Goal: Task Accomplishment & Management: Complete application form

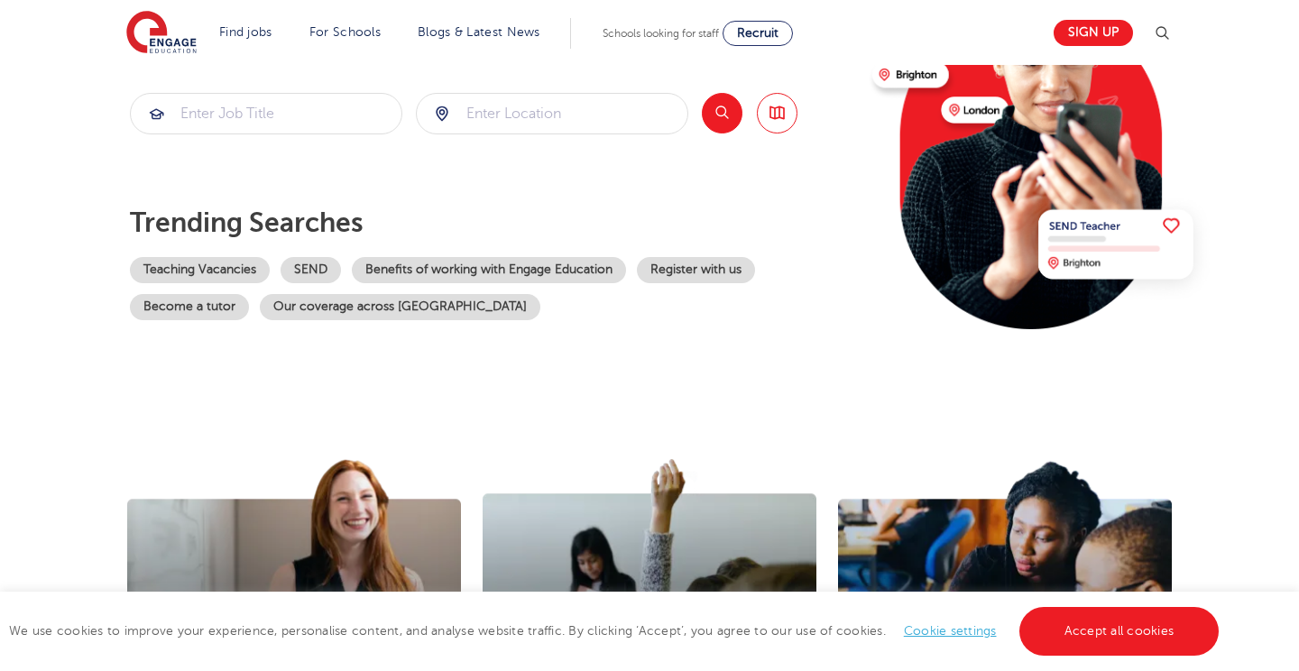
scroll to position [243, 0]
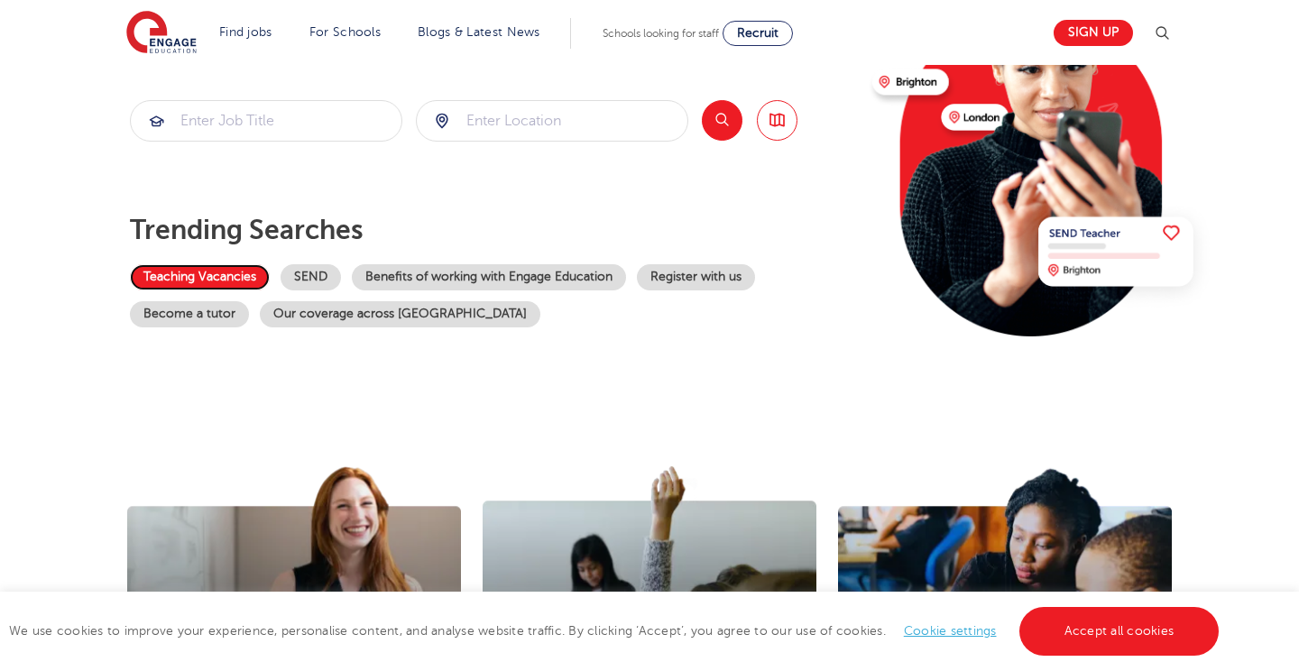
click at [208, 276] on link "Teaching Vacancies" at bounding box center [200, 277] width 140 height 26
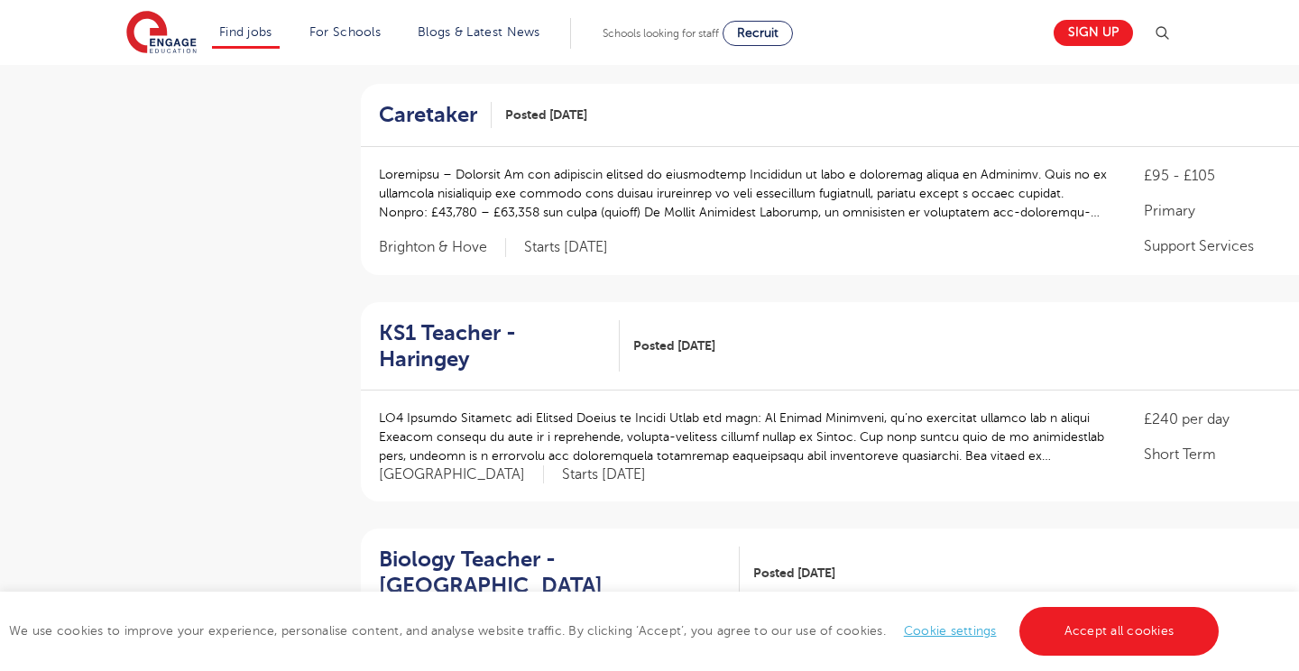
scroll to position [886, 0]
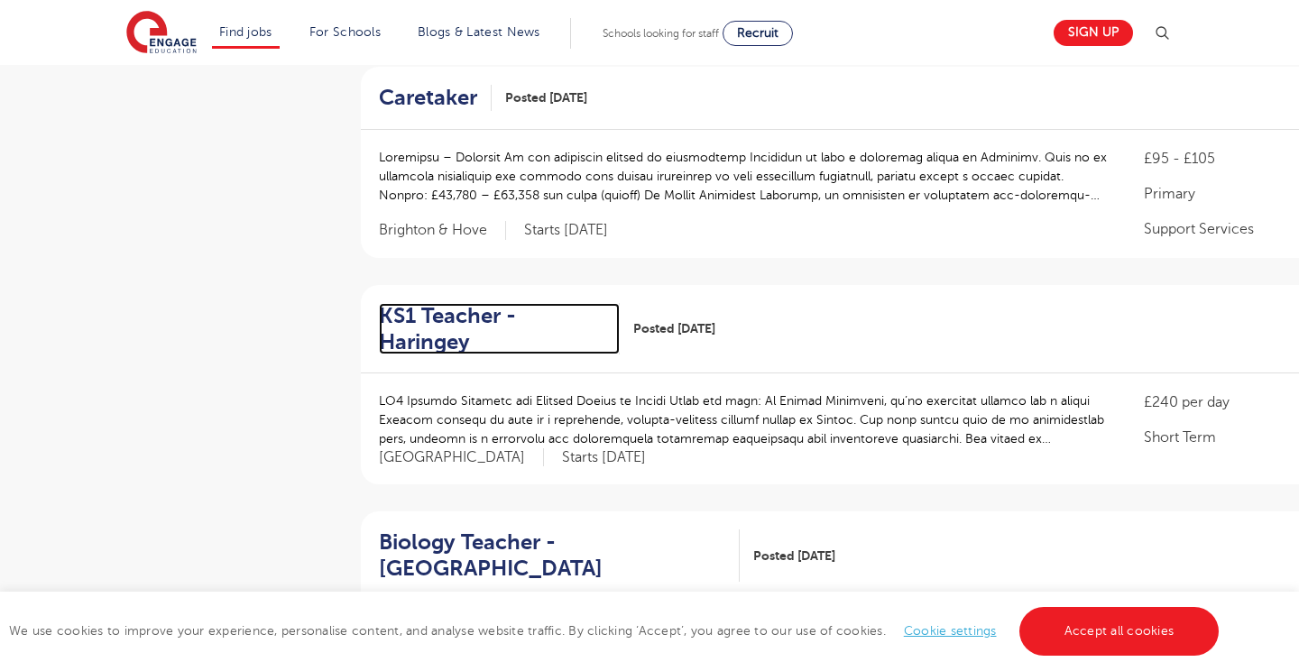
click at [517, 313] on h2 "KS1 Teacher - Haringey" at bounding box center [492, 329] width 226 height 52
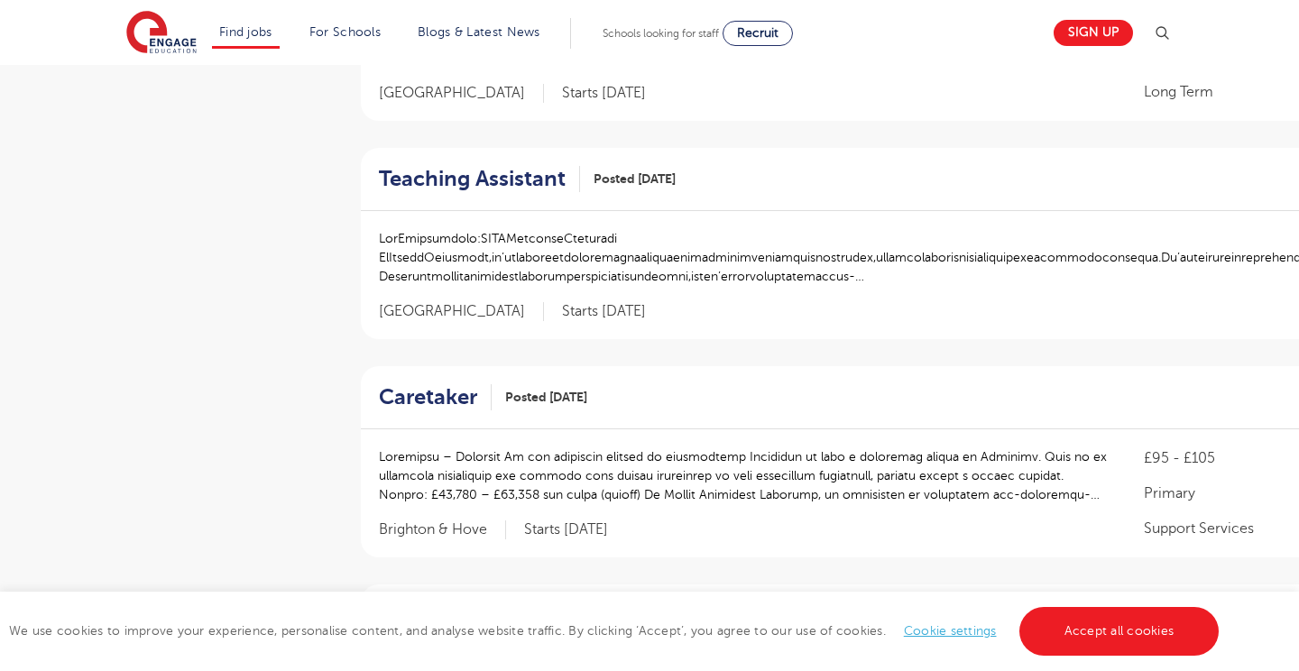
scroll to position [0, 0]
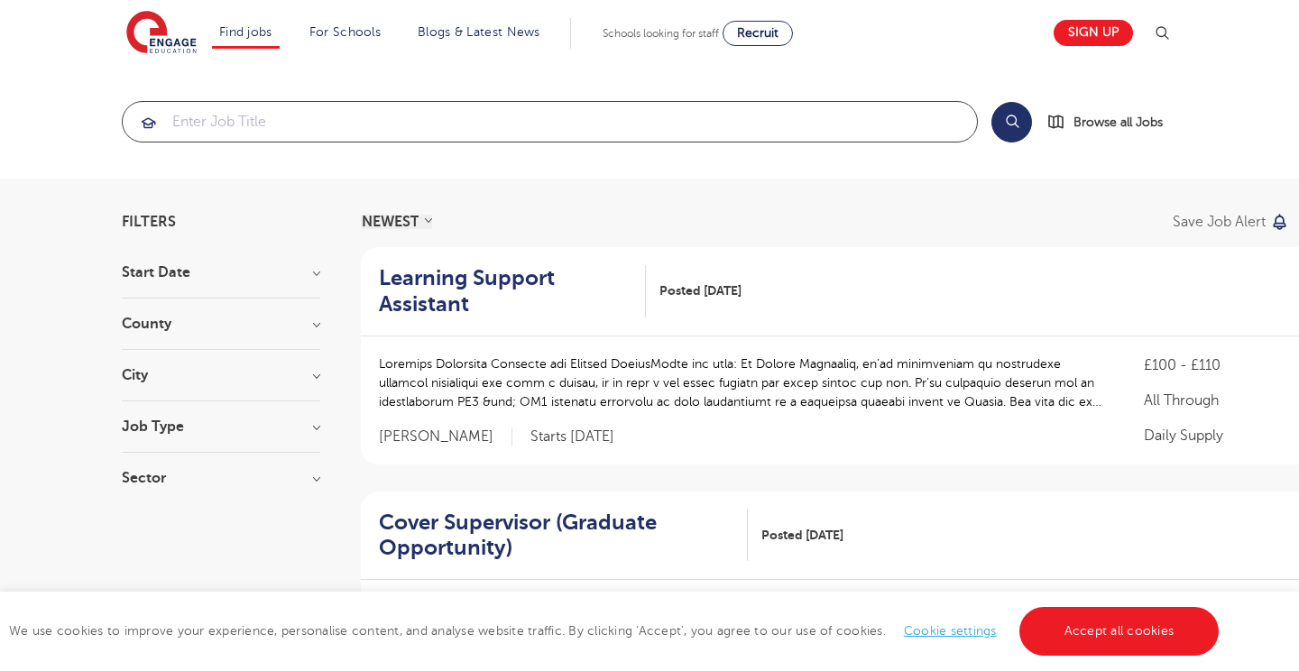
click at [220, 116] on input "search" at bounding box center [550, 122] width 854 height 40
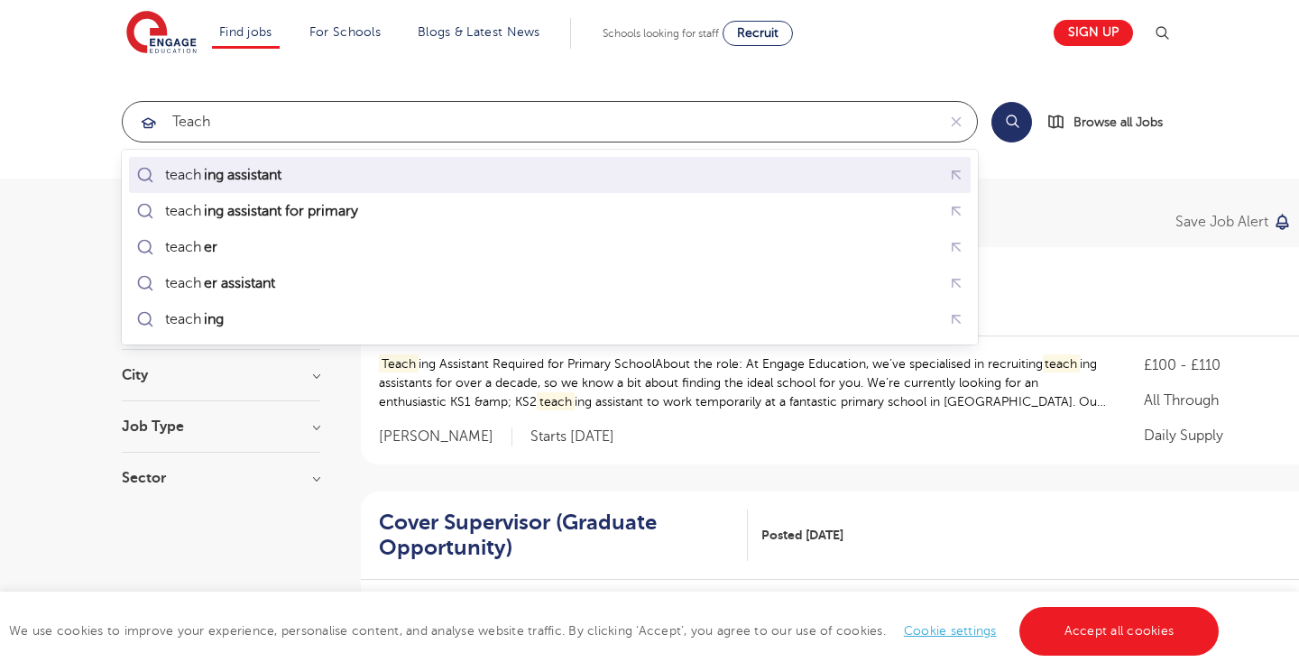
click at [252, 180] on mark "ing assistant" at bounding box center [242, 175] width 83 height 22
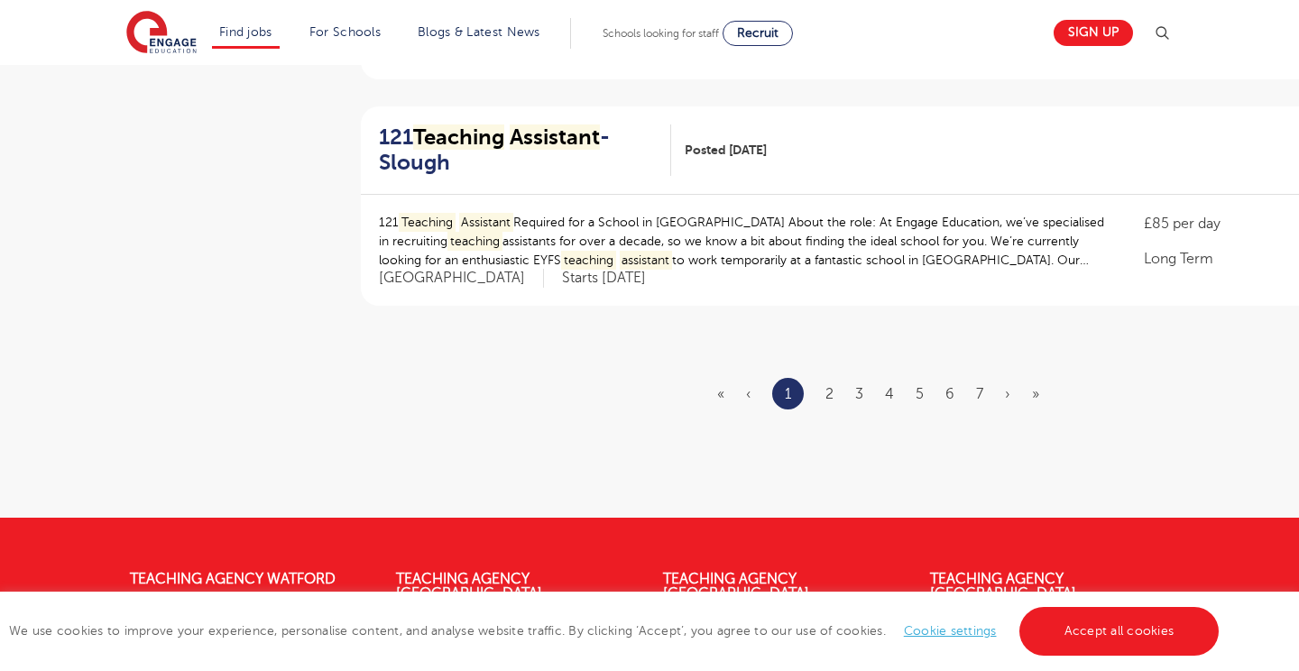
scroll to position [2189, 0]
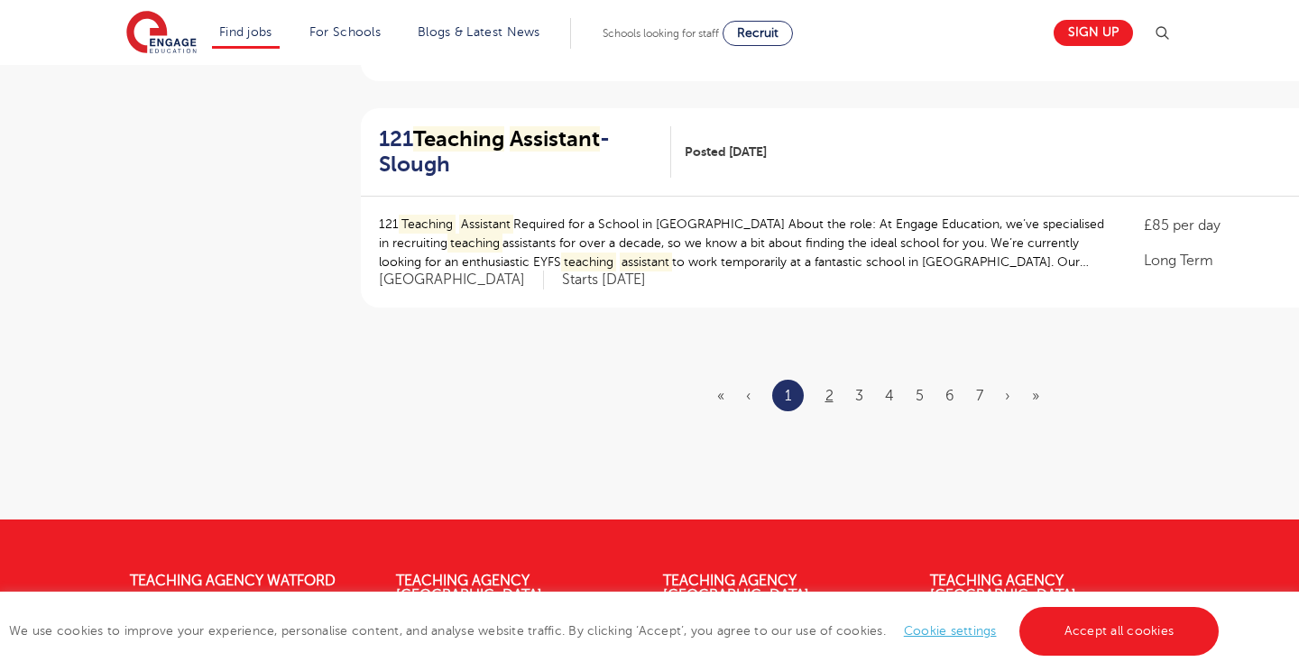
type input "teaching assistant"
click at [826, 397] on link "2" at bounding box center [829, 396] width 8 height 16
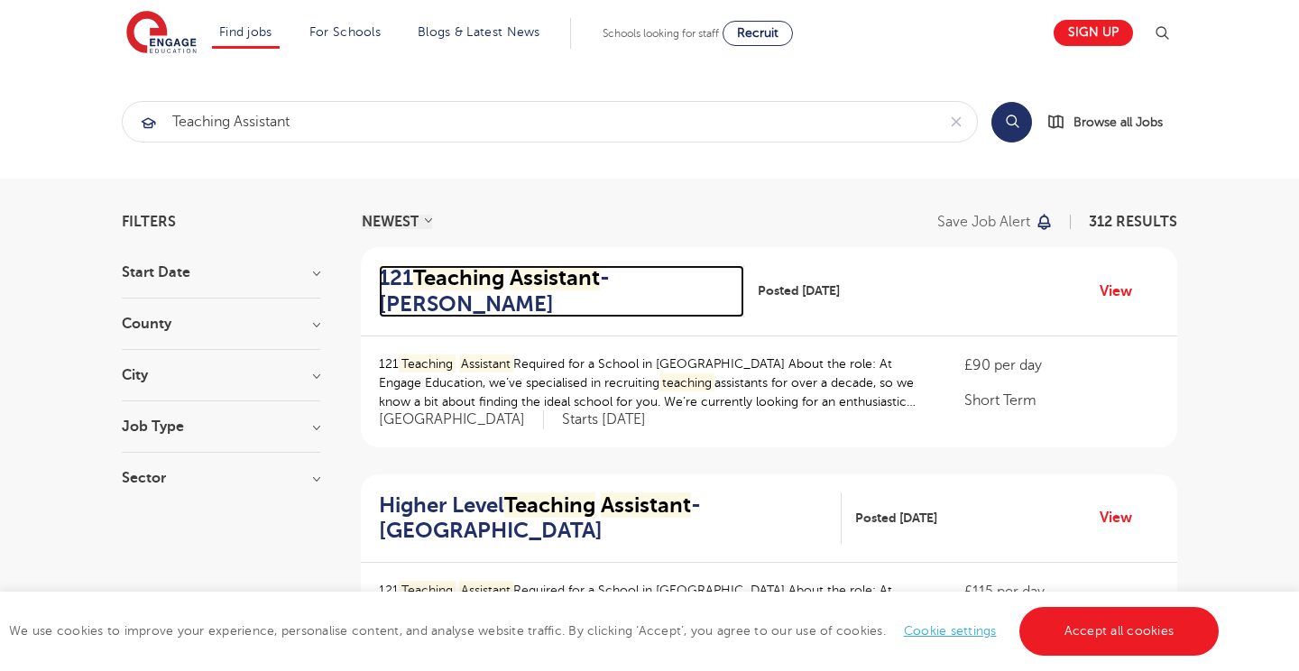
click at [516, 277] on mark "Assistant" at bounding box center [554, 277] width 90 height 25
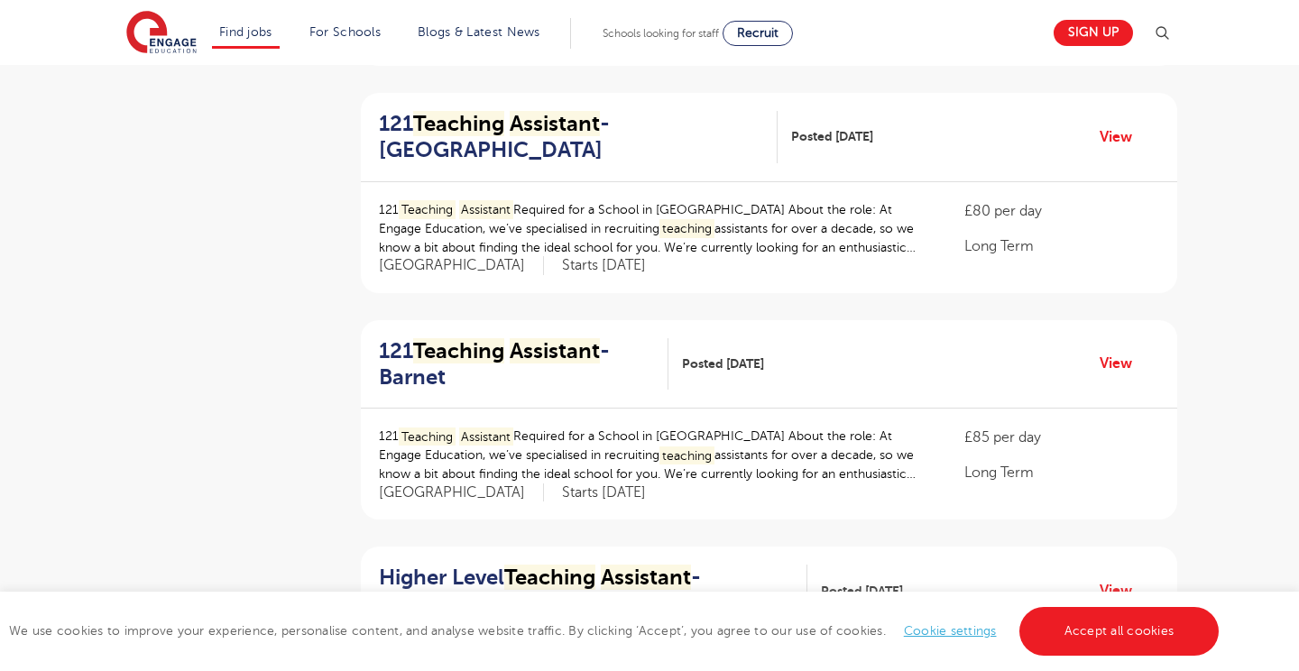
scroll to position [647, 0]
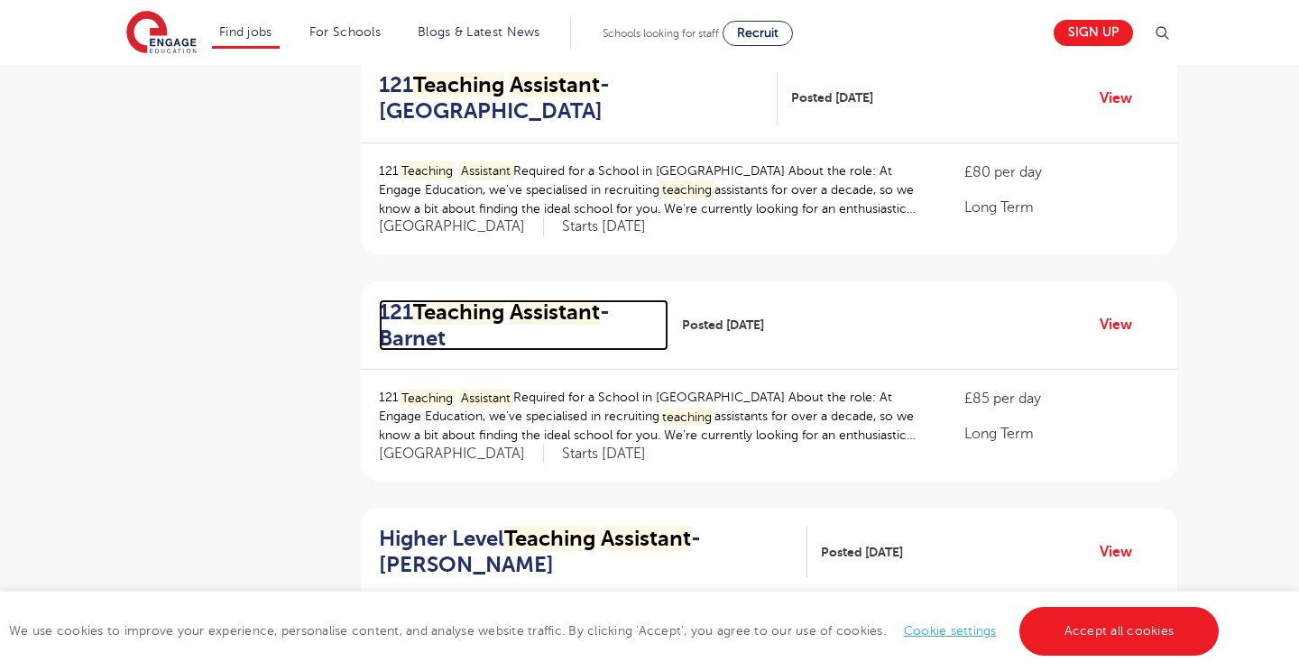
click at [465, 313] on mark "Teaching" at bounding box center [458, 311] width 91 height 25
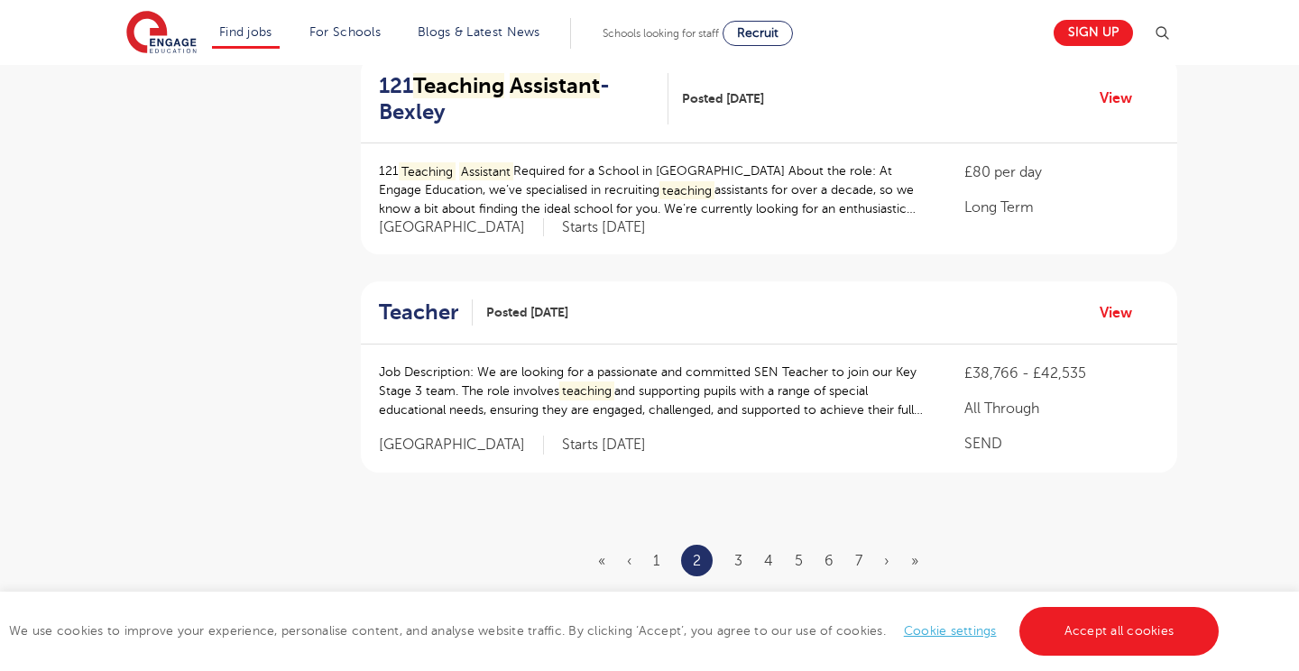
scroll to position [2019, 0]
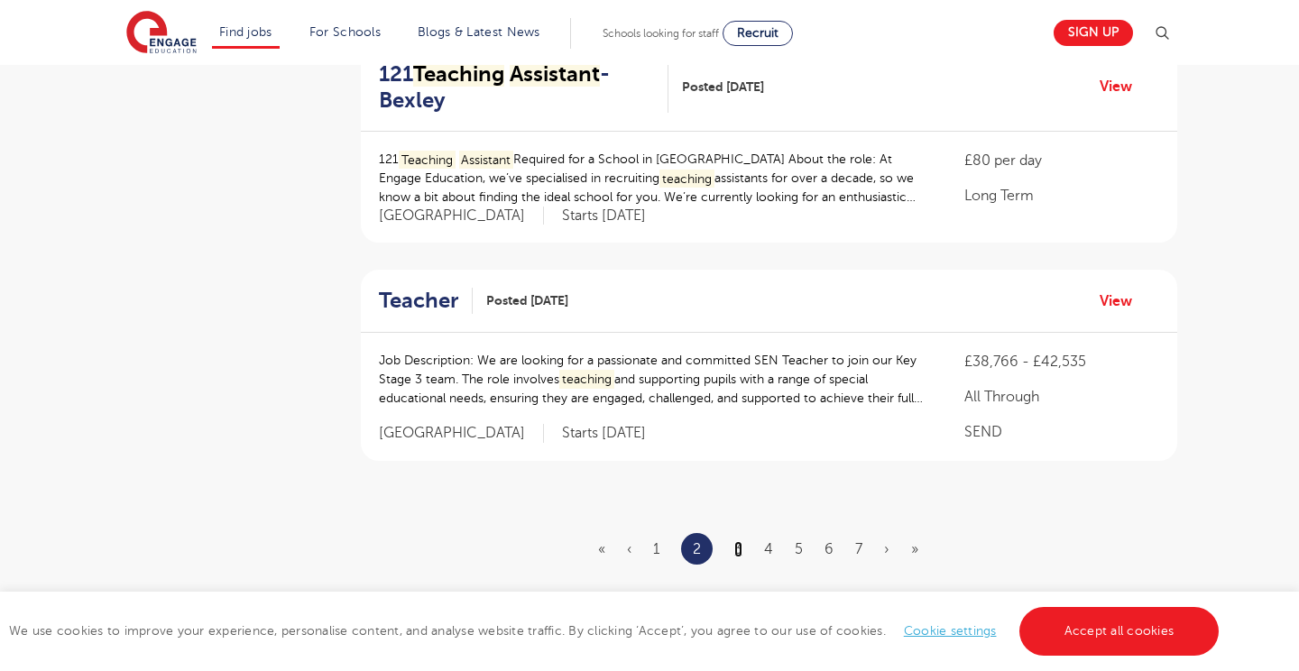
click at [740, 544] on link "3" at bounding box center [738, 549] width 8 height 16
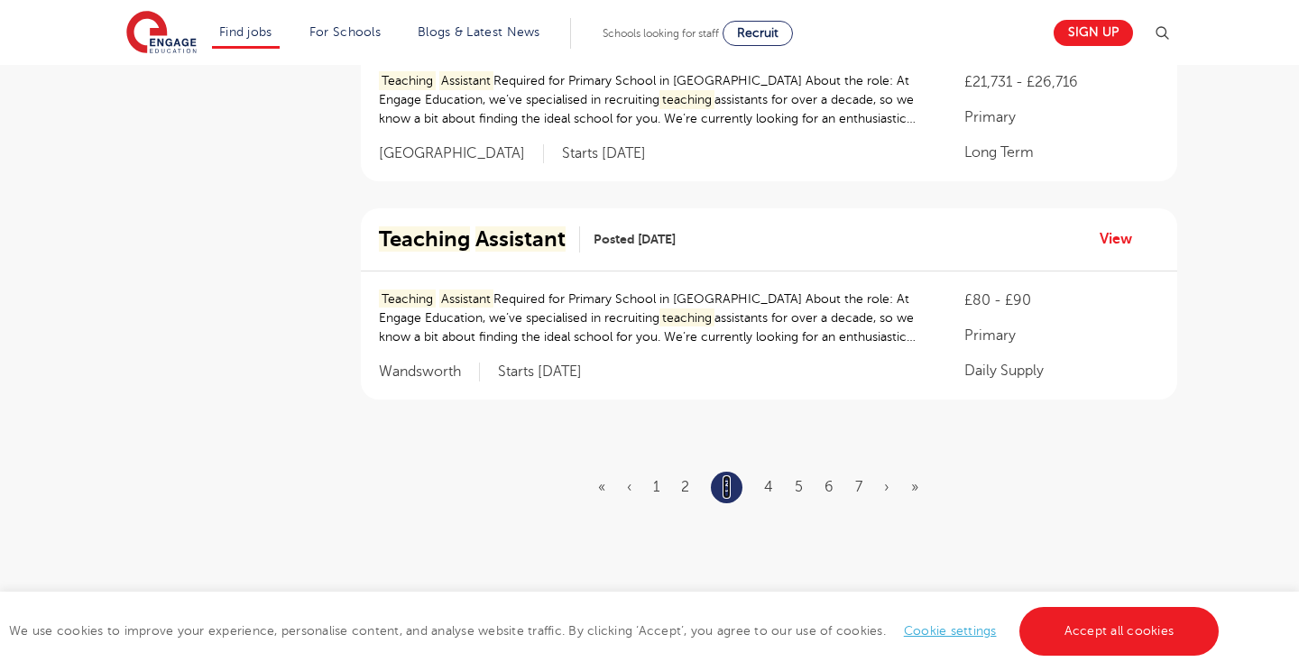
scroll to position [0, 0]
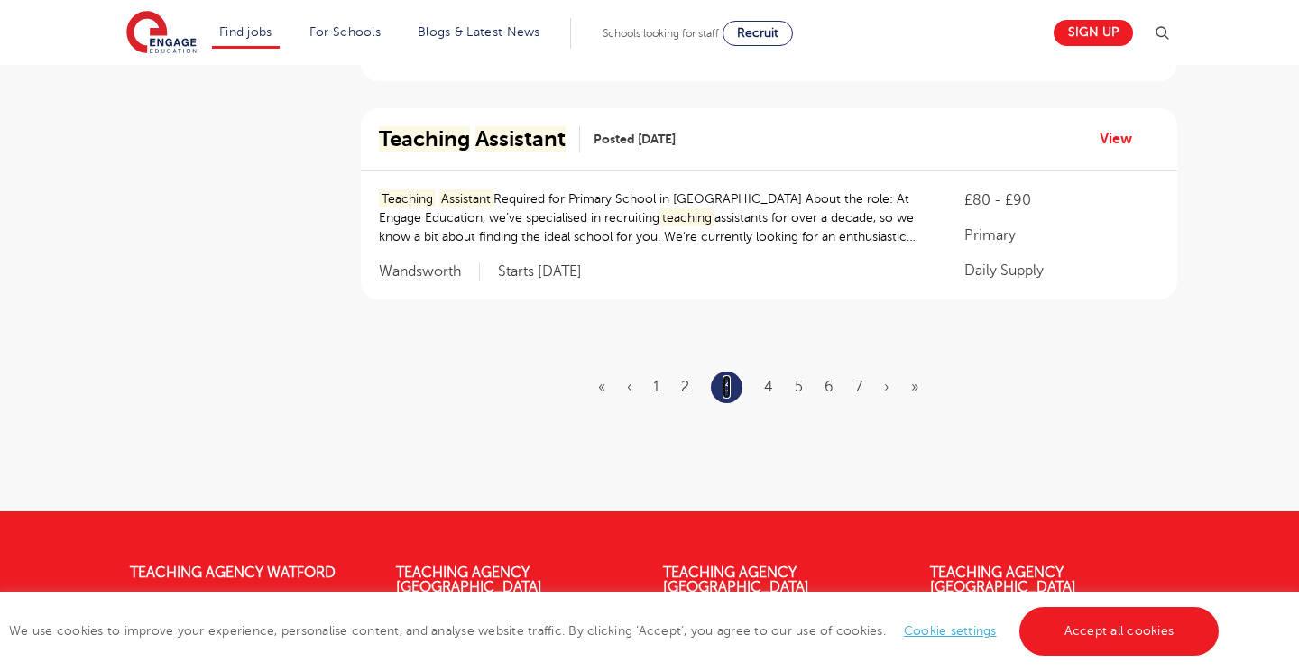
scroll to position [2123, 0]
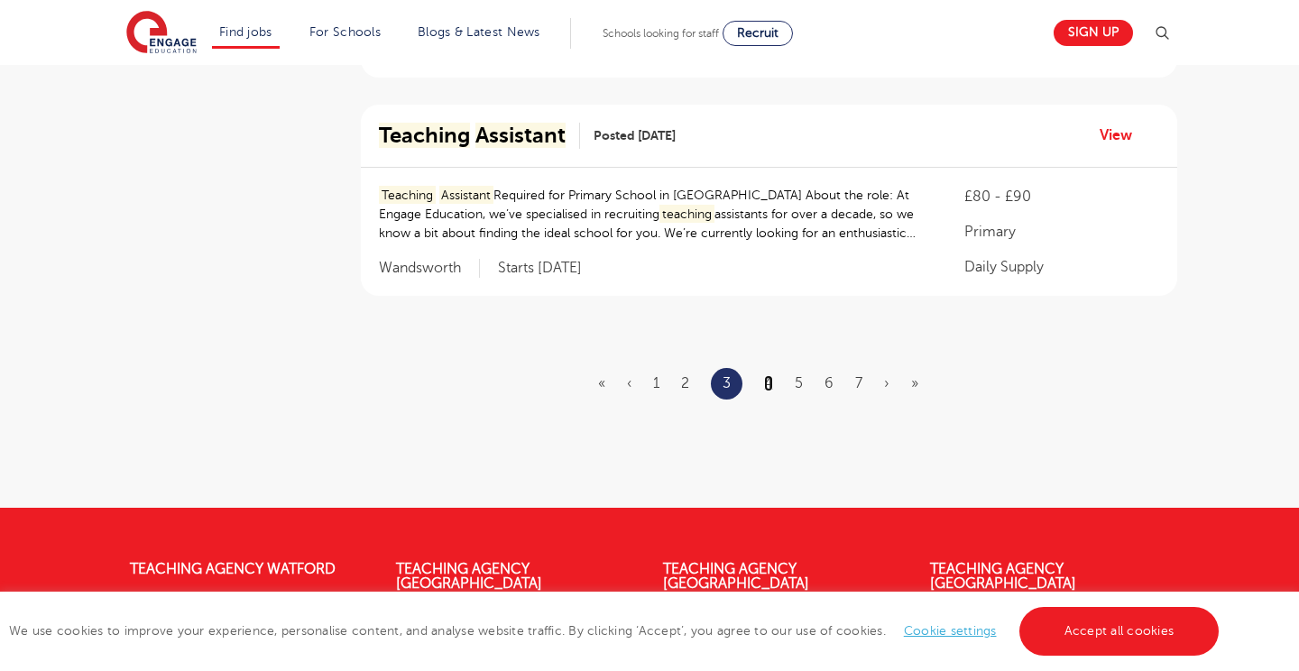
click at [764, 381] on link "4" at bounding box center [768, 383] width 9 height 16
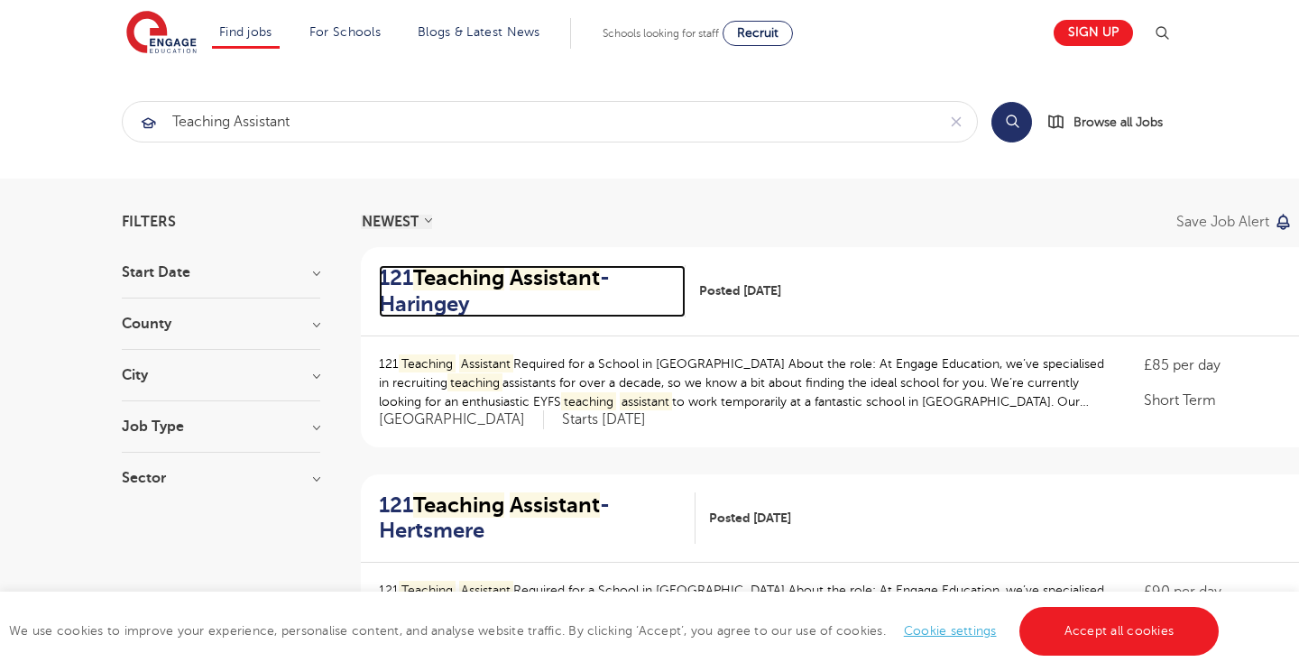
click at [524, 280] on mark "Assistant" at bounding box center [554, 277] width 90 height 25
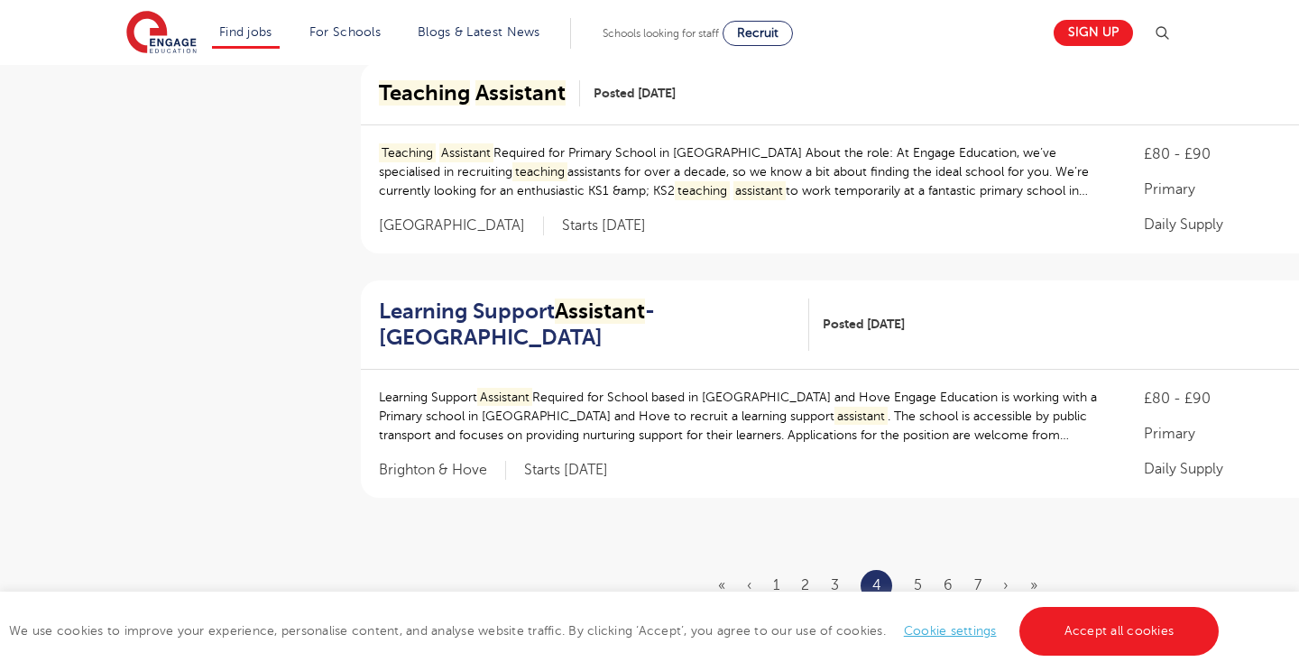
scroll to position [2057, 0]
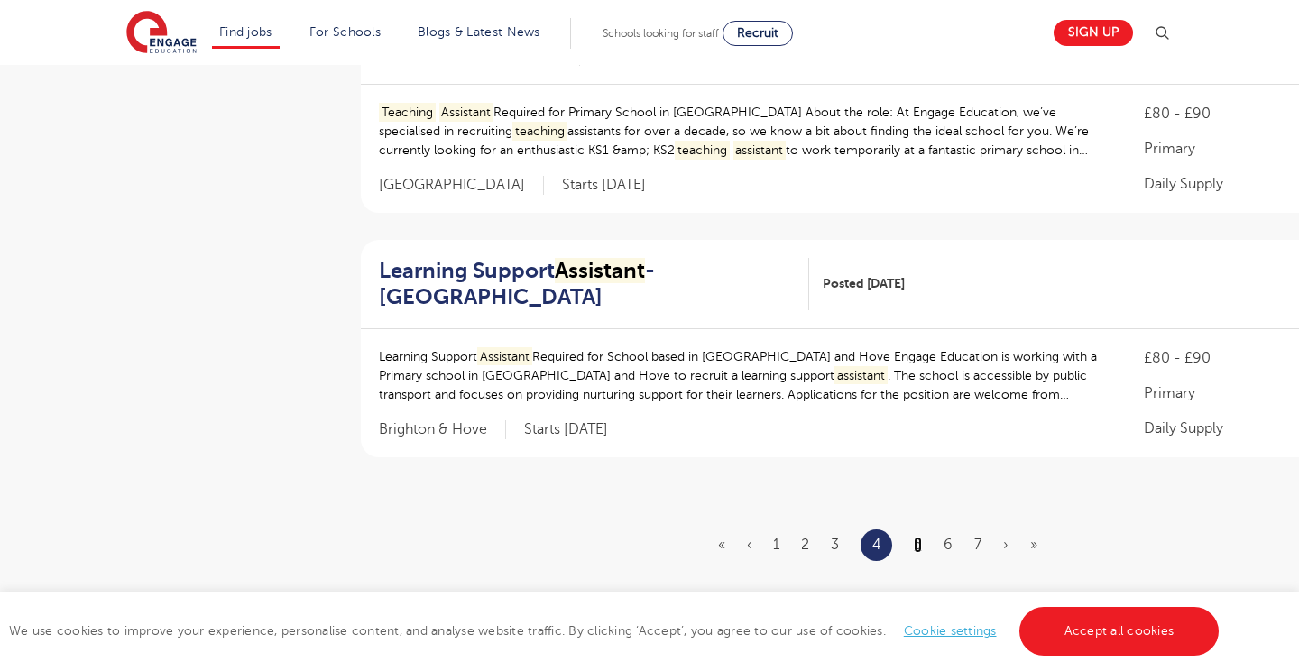
click at [915, 537] on link "5" at bounding box center [917, 545] width 8 height 16
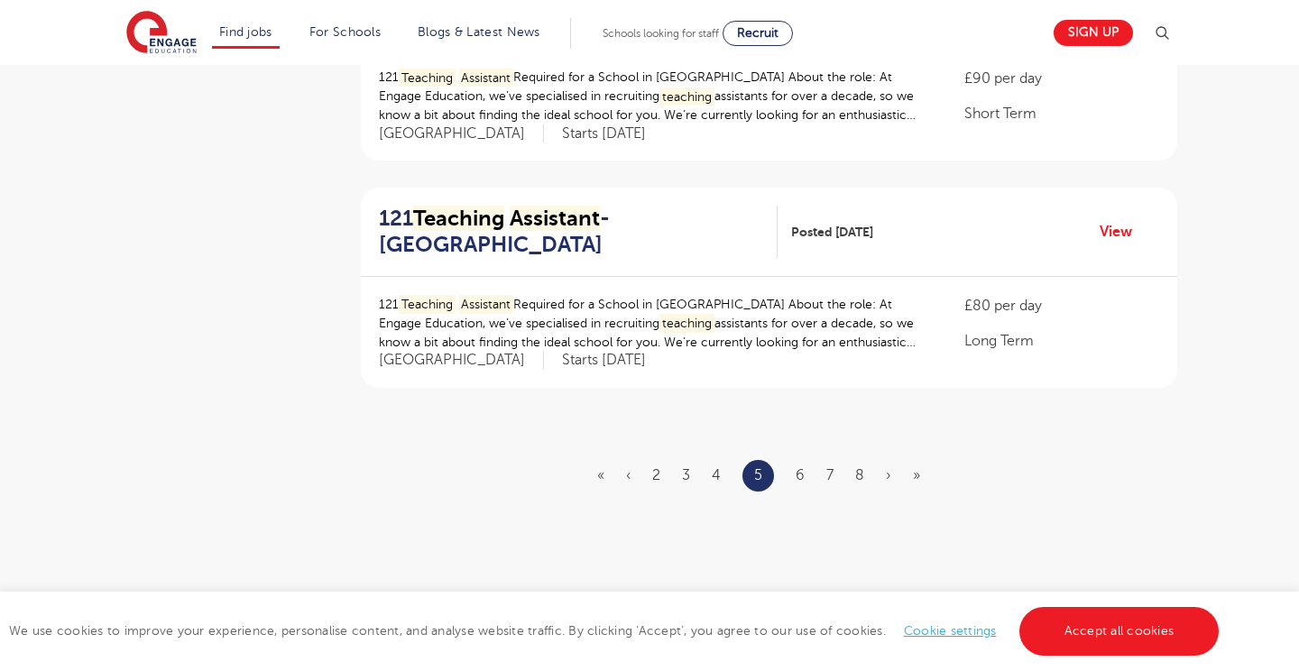
scroll to position [2138, 0]
click at [800, 472] on link "6" at bounding box center [799, 472] width 9 height 16
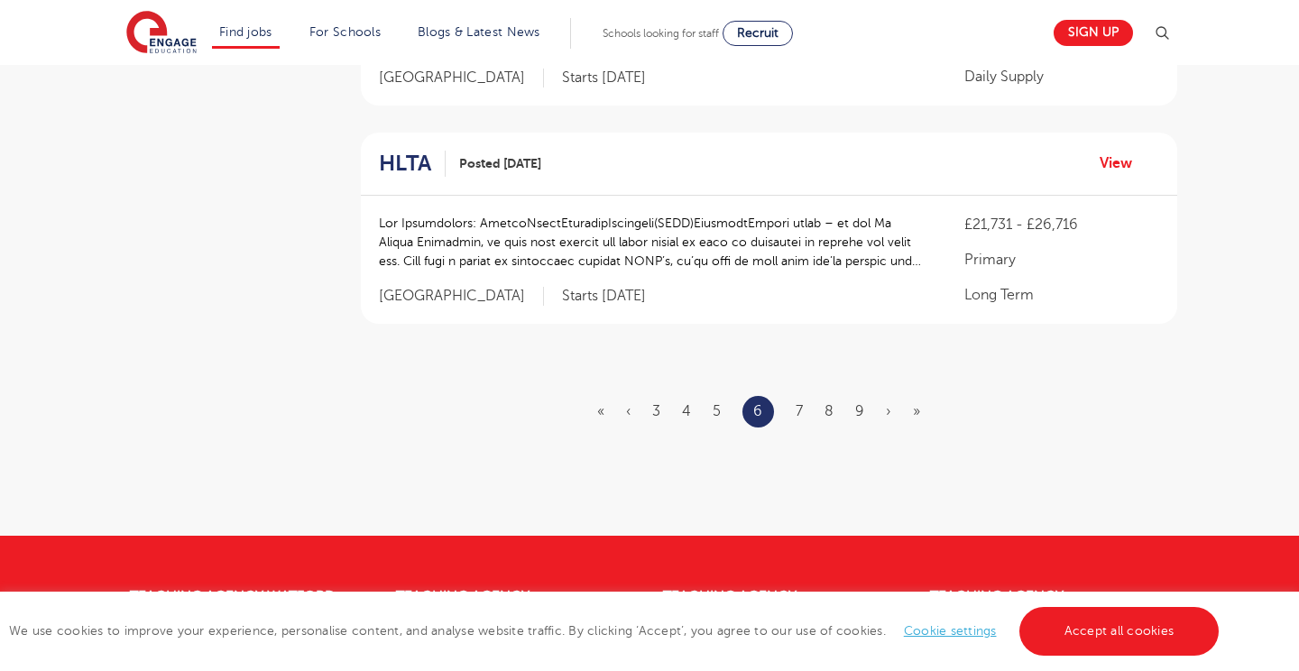
scroll to position [0, 0]
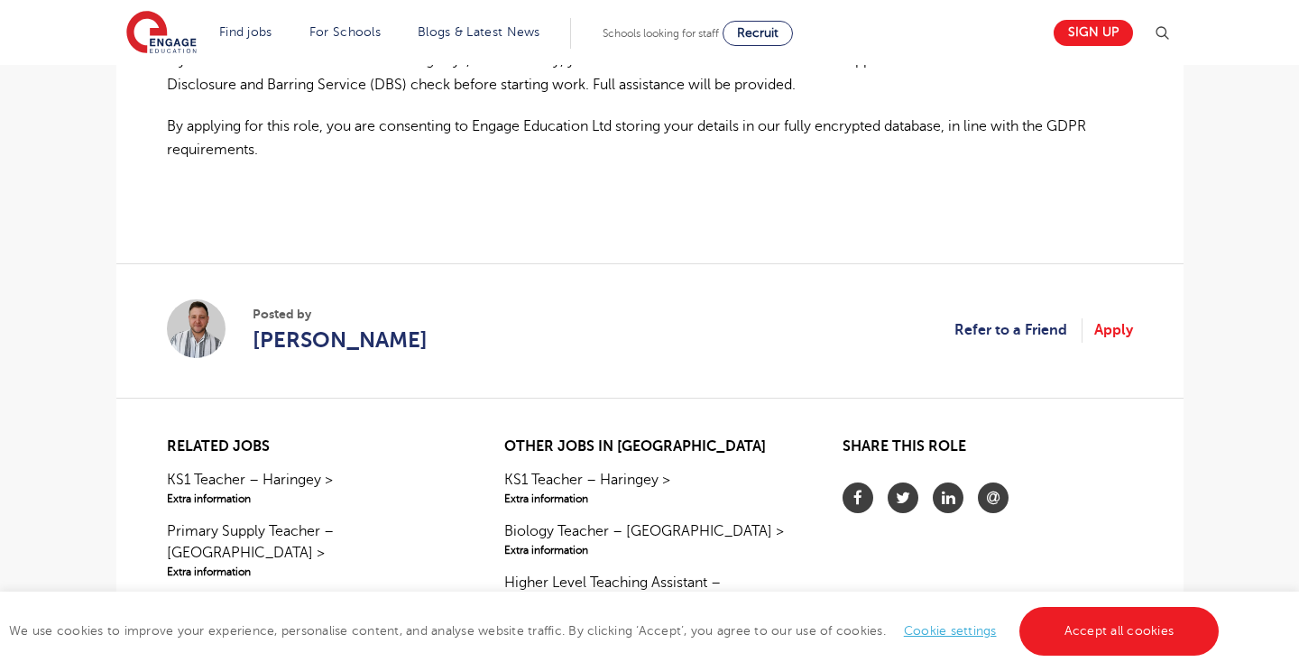
scroll to position [1430, 0]
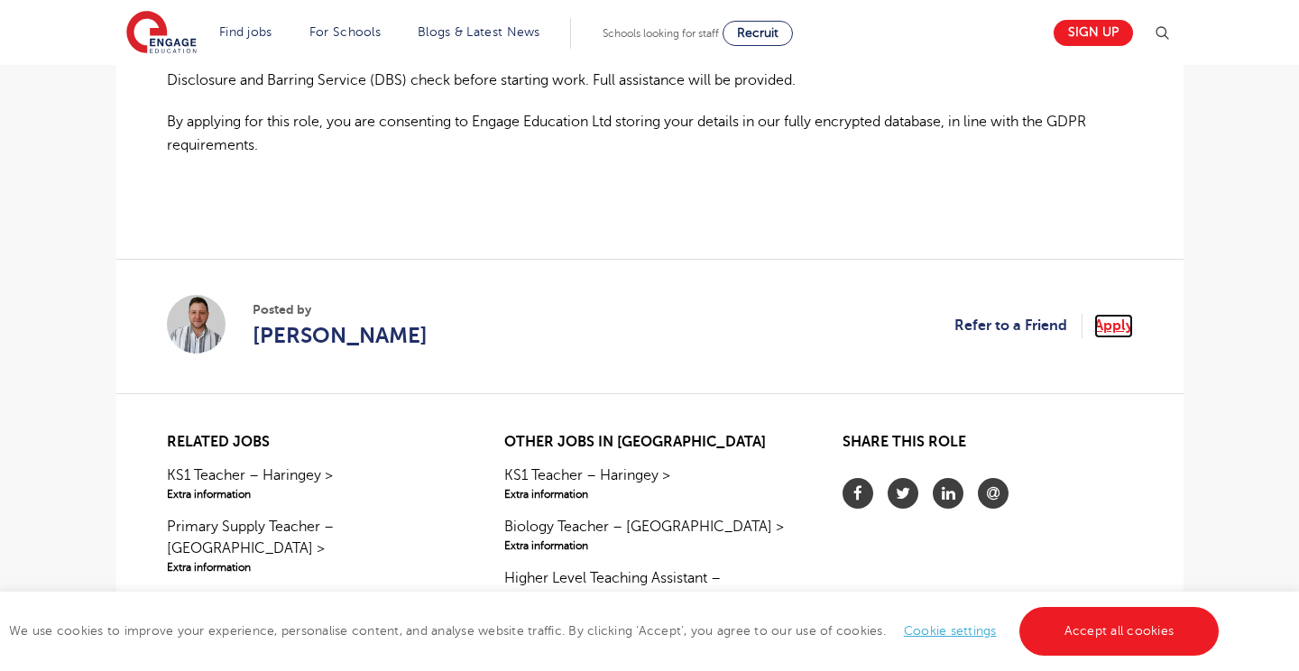
click at [1117, 314] on link "Apply" at bounding box center [1113, 325] width 39 height 23
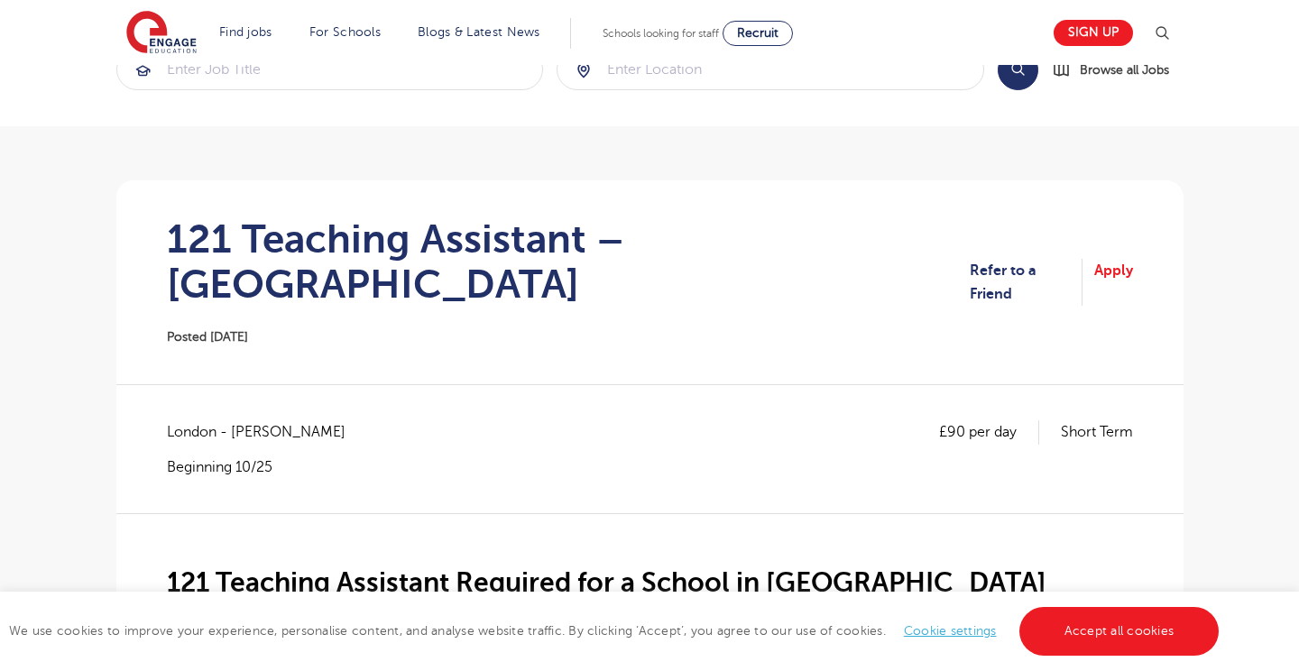
scroll to position [0, 0]
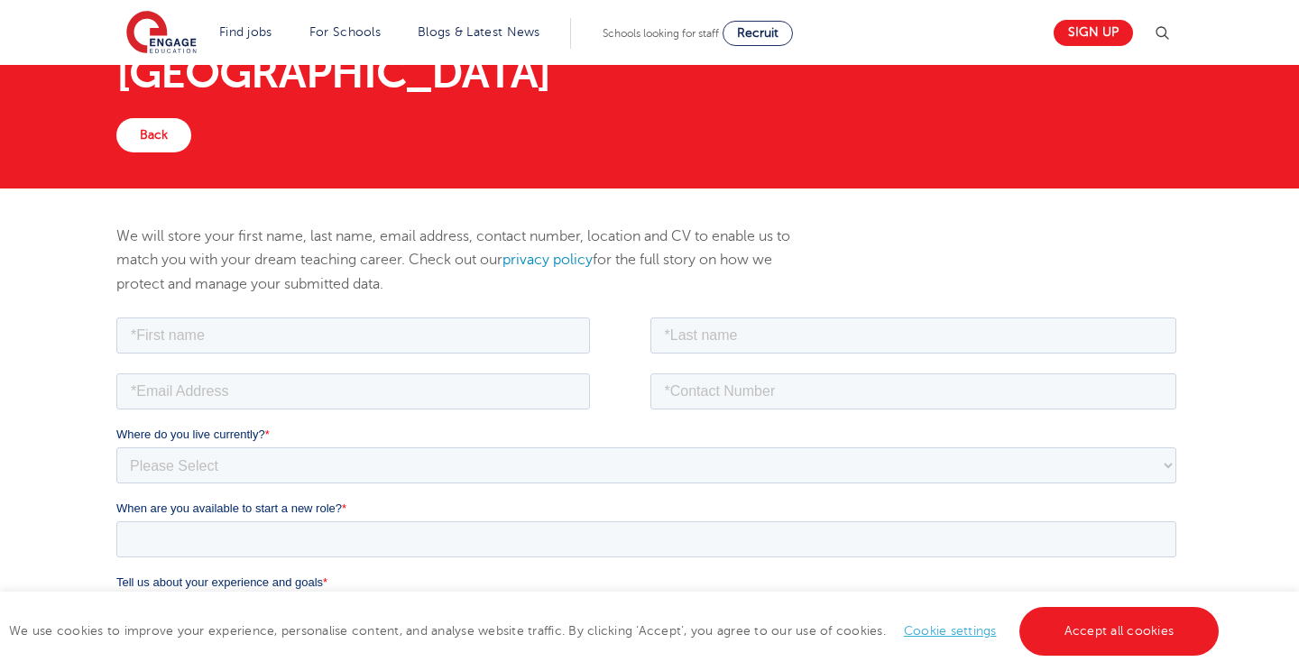
scroll to position [23, 0]
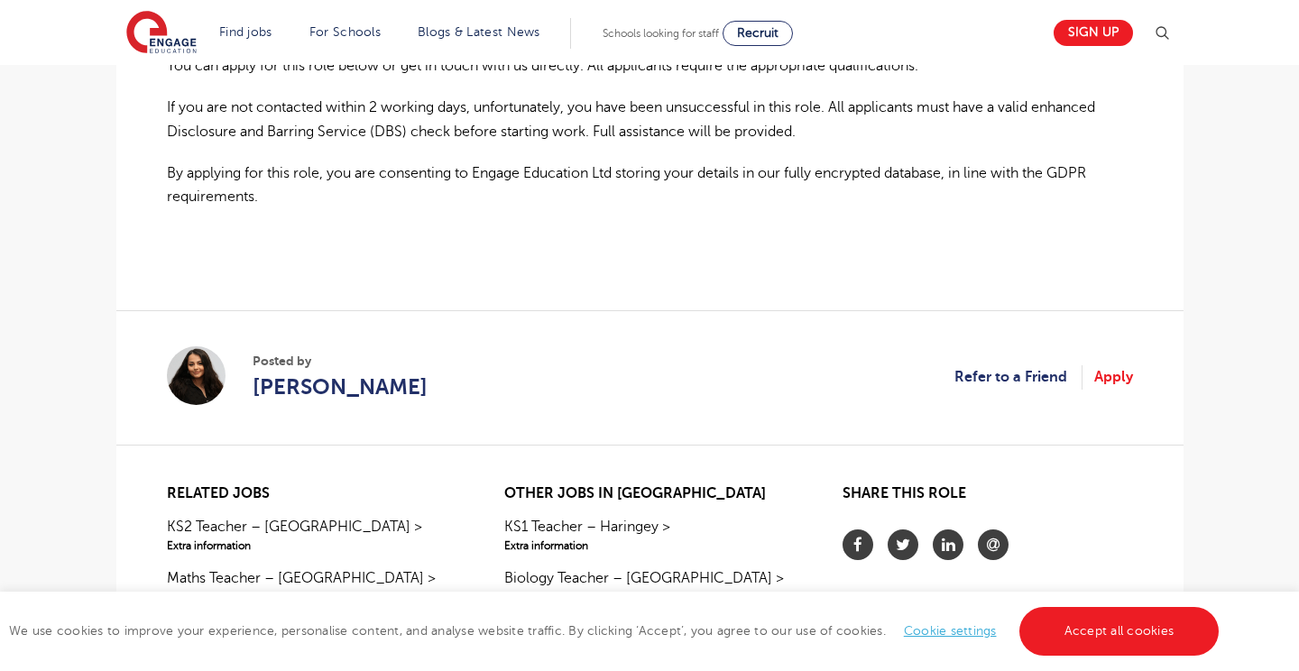
scroll to position [1340, 0]
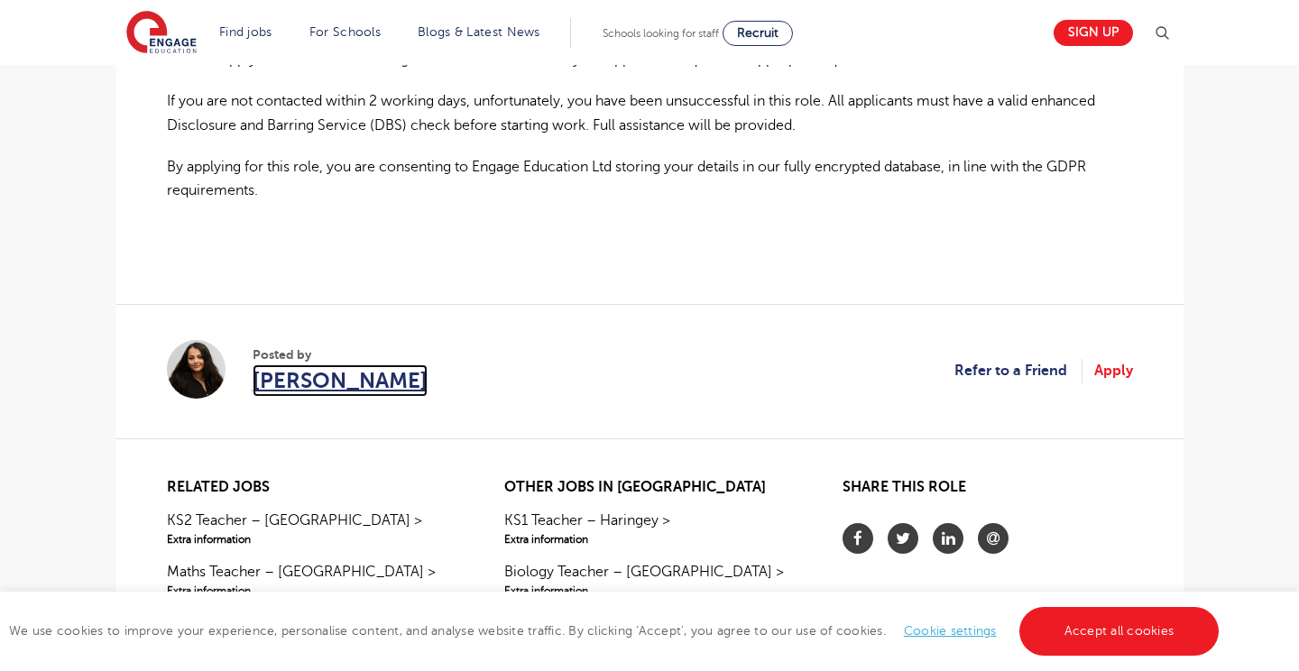
click at [294, 379] on span "[PERSON_NAME]" at bounding box center [339, 380] width 175 height 32
click at [1123, 371] on link "Apply" at bounding box center [1113, 370] width 39 height 23
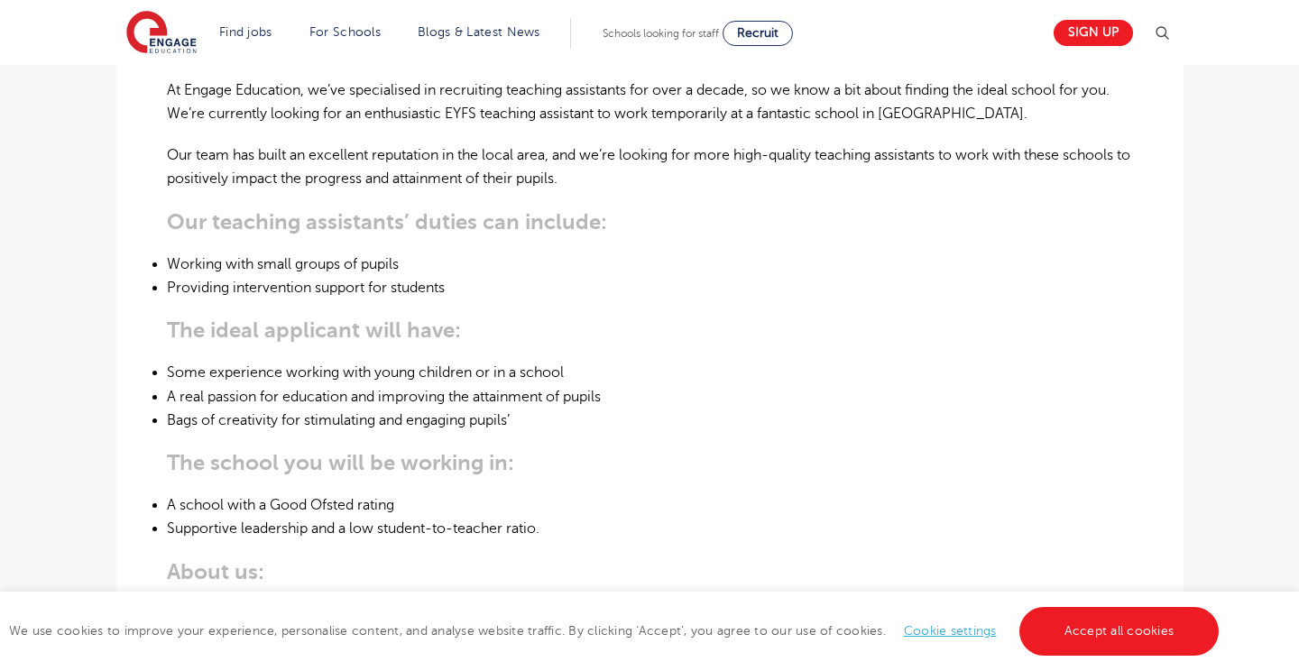
scroll to position [564, 0]
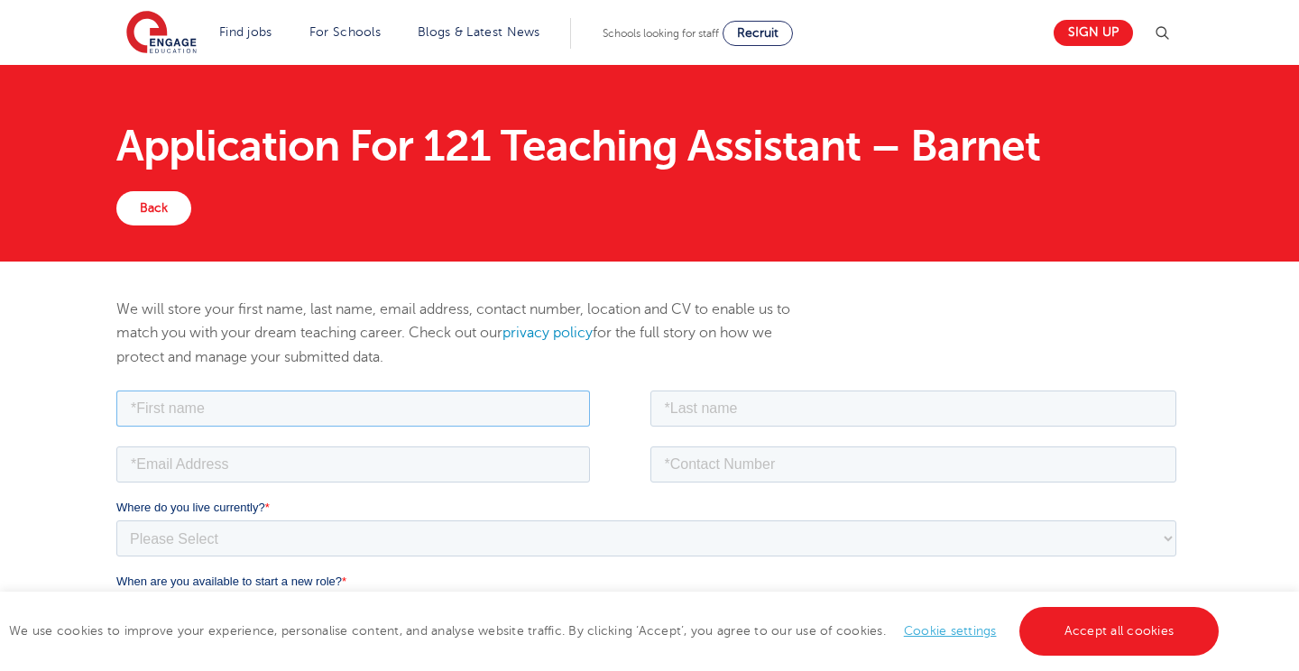
click at [167, 404] on input "text" at bounding box center [351, 408] width 473 height 36
type input "Nuray"
type input "Dilek"
type input "nuraydilek966@gmail.com"
type input "07935378194"
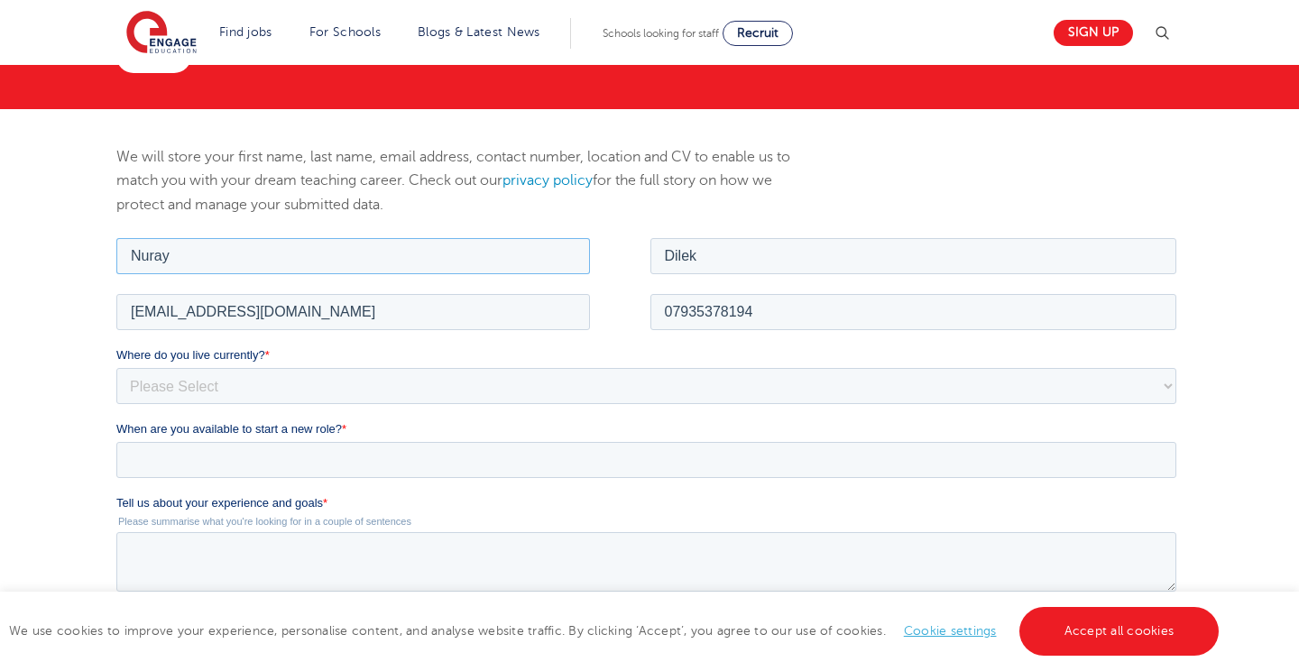
scroll to position [159, 0]
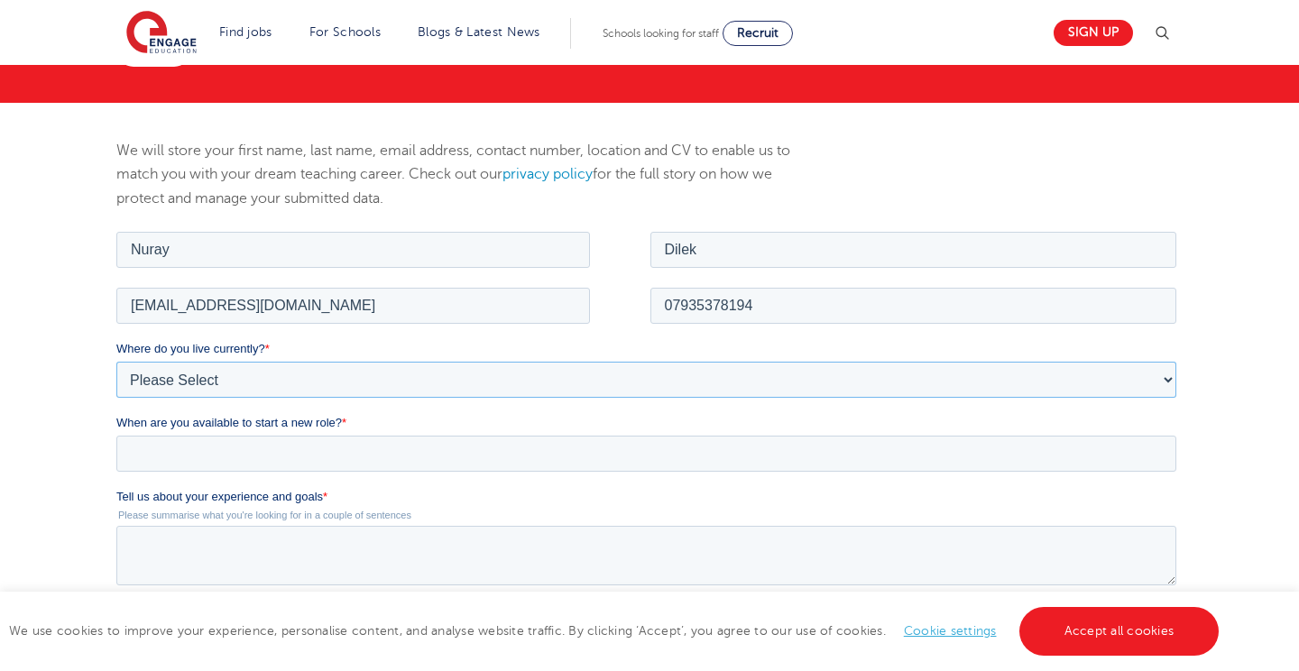
click at [212, 365] on select "Please Select UK Canada Ireland Australia New Zealand Europe USA South Africa J…" at bounding box center [645, 379] width 1060 height 36
select select "UK"
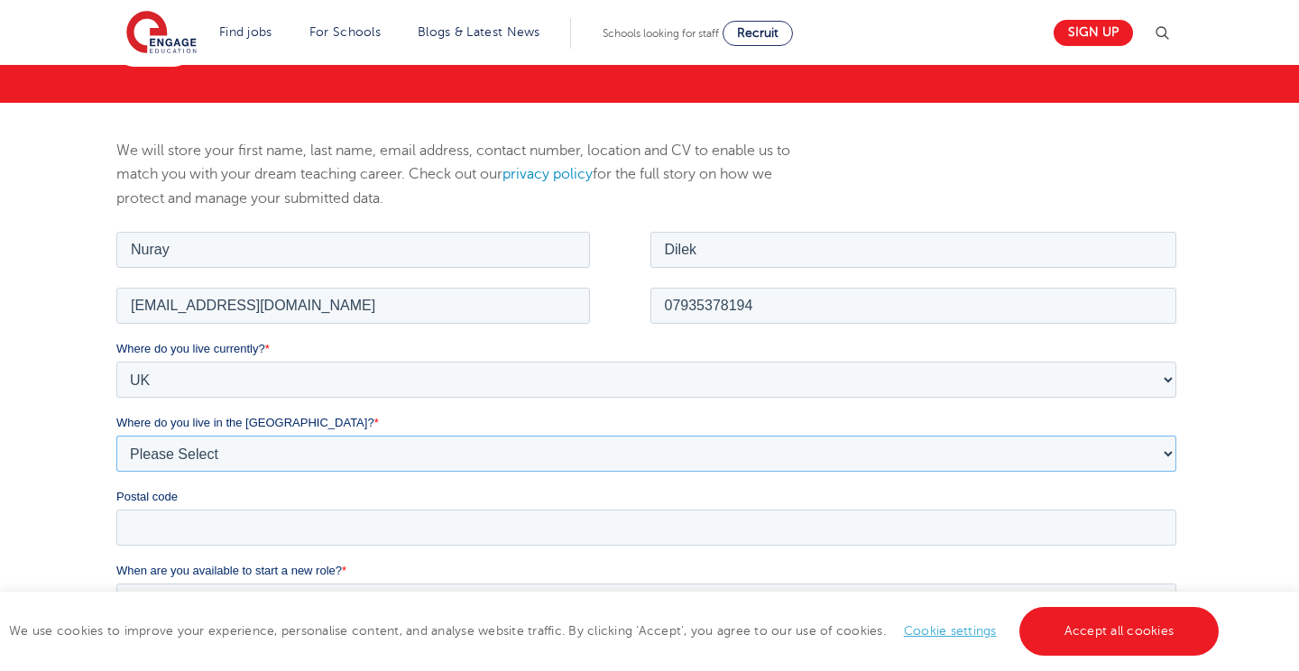
click at [280, 458] on select "Please Select Overseas Barnsley Bedfordshire Berkshire Bournemouth Bracknell Fo…" at bounding box center [645, 453] width 1060 height 36
select select "London"
click at [273, 529] on input "Postal code" at bounding box center [645, 527] width 1060 height 36
type input "EN4 8DF"
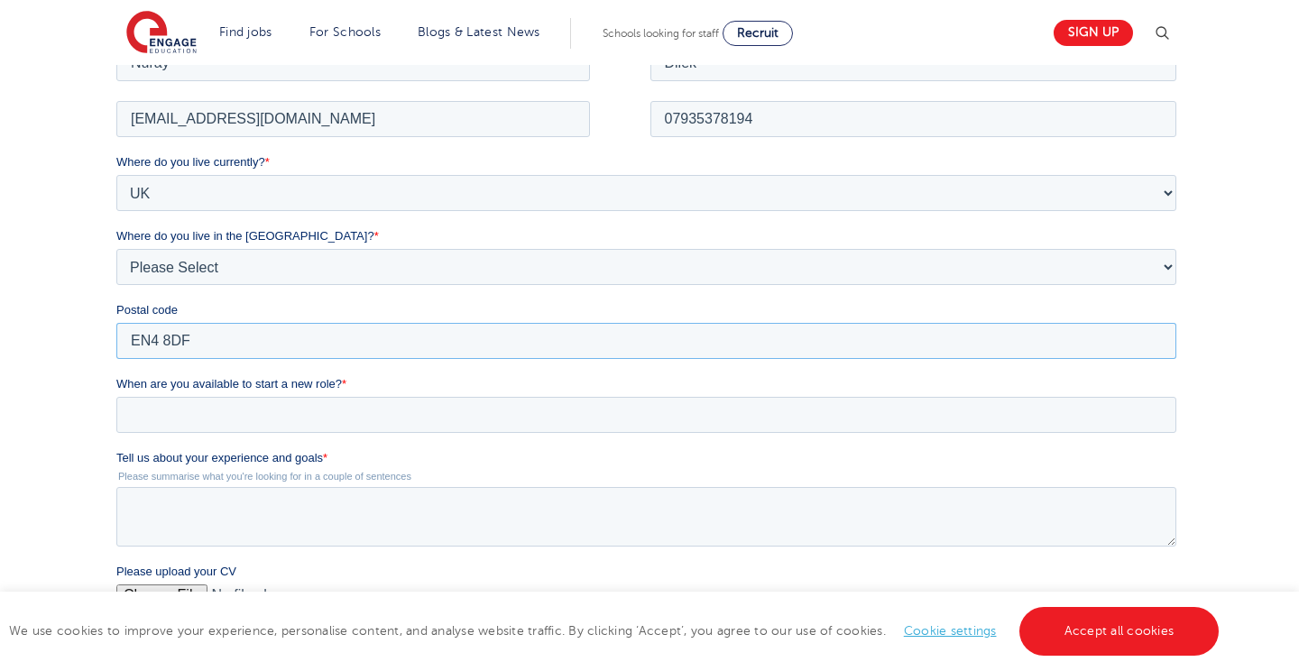
scroll to position [348, 0]
click at [223, 413] on input "When are you available to start a new role? *" at bounding box center [645, 411] width 1060 height 36
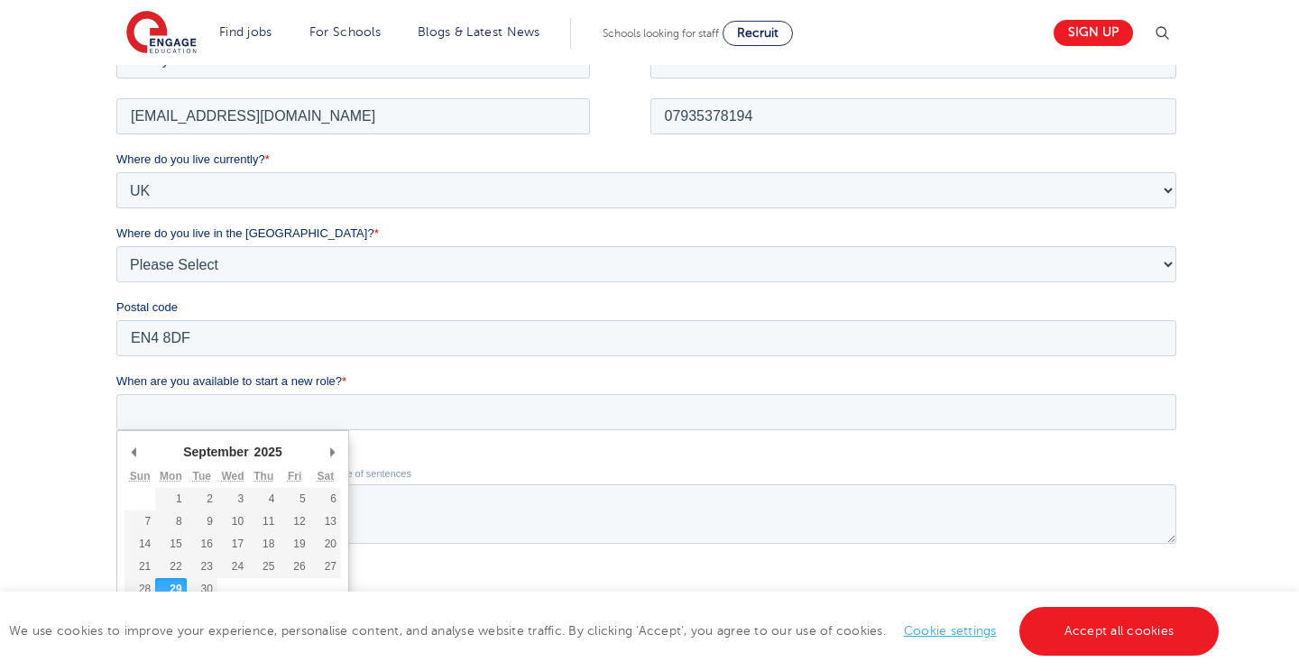
click at [202, 390] on div "When are you available to start a new role? * September January February March …" at bounding box center [648, 401] width 1067 height 58
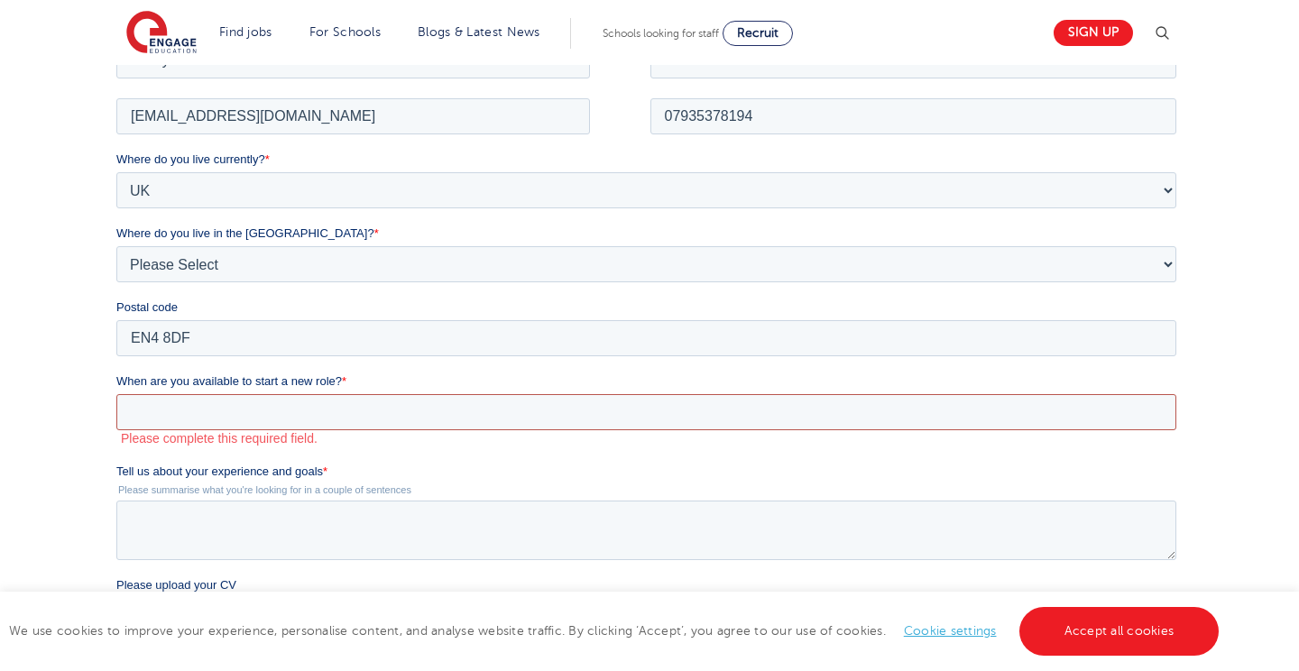
click at [194, 400] on input "When are you available to start a new role? *" at bounding box center [645, 411] width 1060 height 36
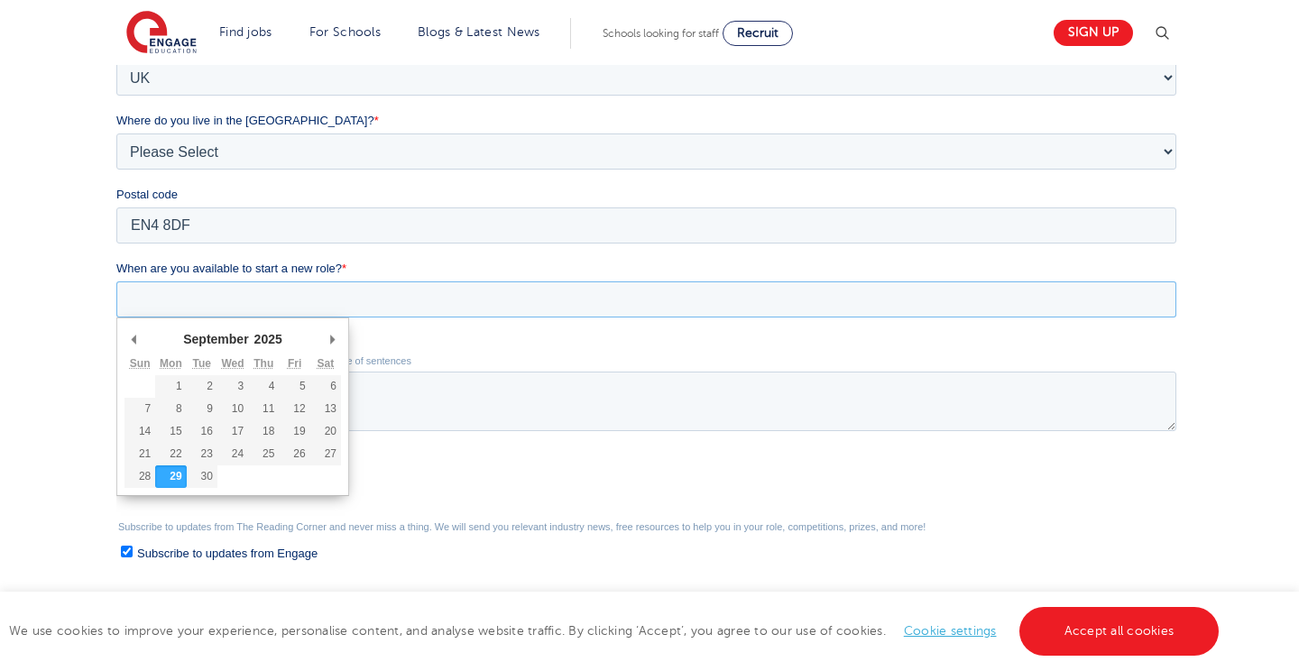
scroll to position [462, 0]
type div "2025-09-30"
type input "2025/09/30"
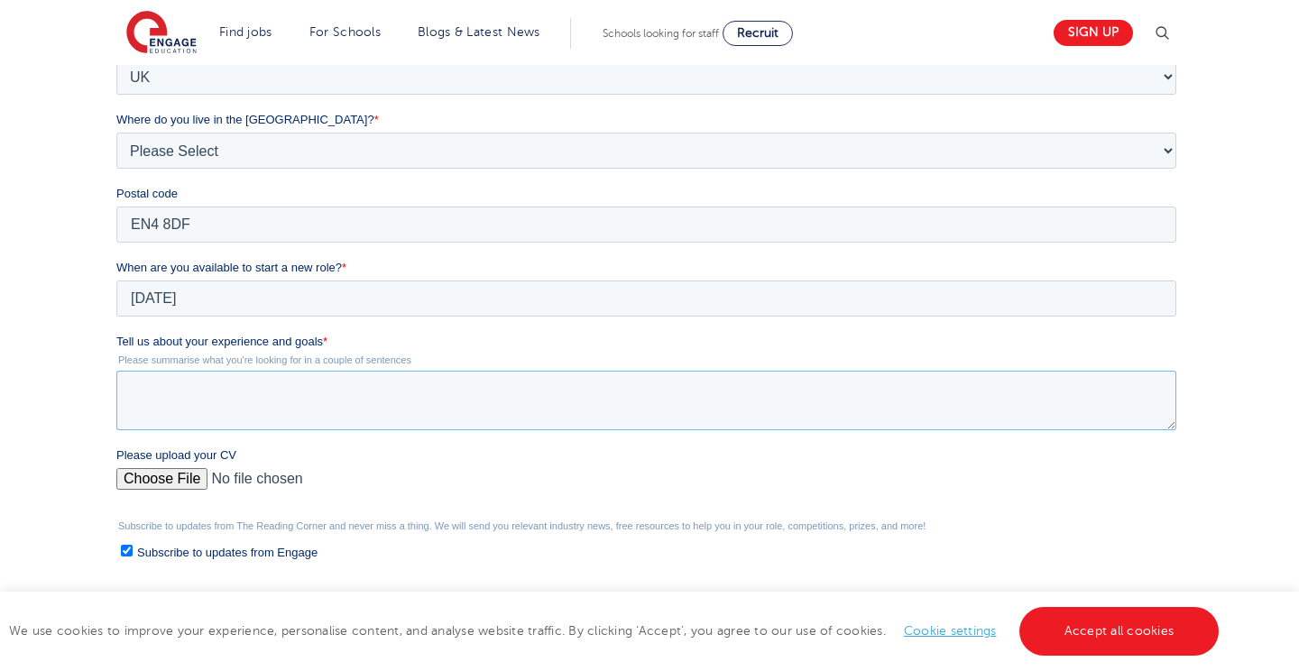
click at [200, 402] on textarea "Tell us about your experience and goals *" at bounding box center [645, 401] width 1060 height 60
click at [174, 481] on div "Please upload your CV" at bounding box center [648, 475] width 1067 height 58
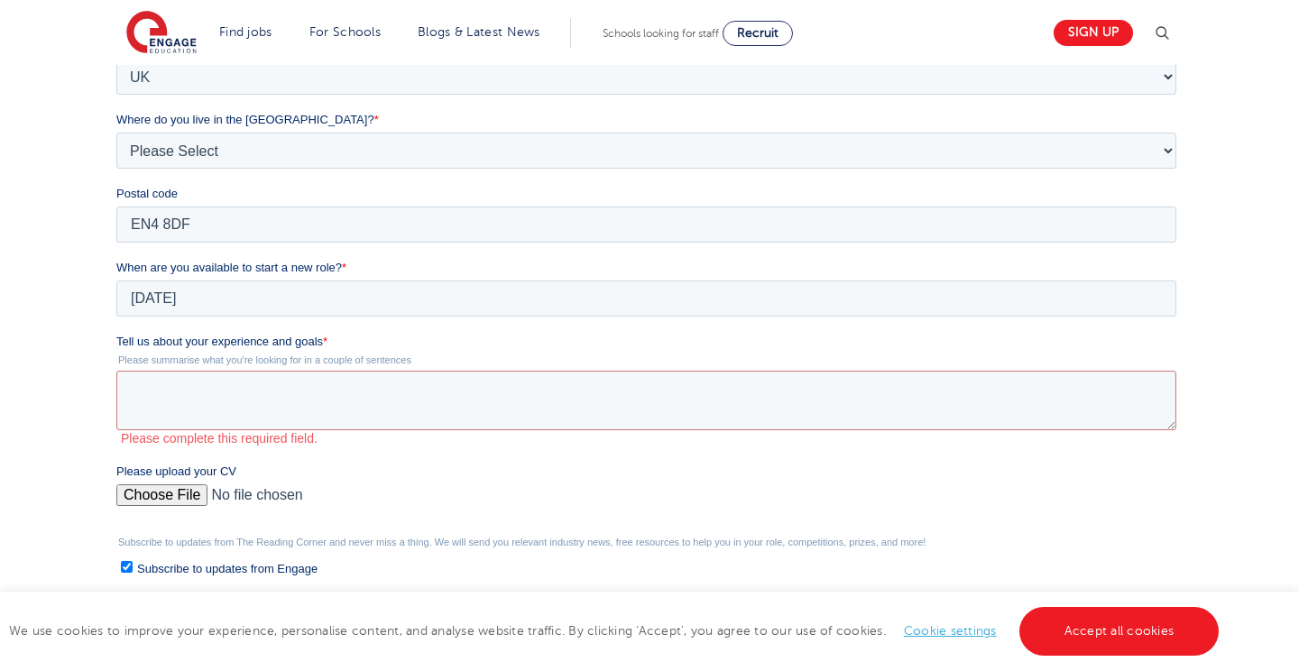
click at [166, 496] on input "Please upload your CV" at bounding box center [645, 502] width 1060 height 36
type input "C:\fakepath\nuray teaching assistant cv.pdf"
click at [200, 388] on textarea "Tell us about your experience and goals *" at bounding box center [645, 401] width 1060 height 60
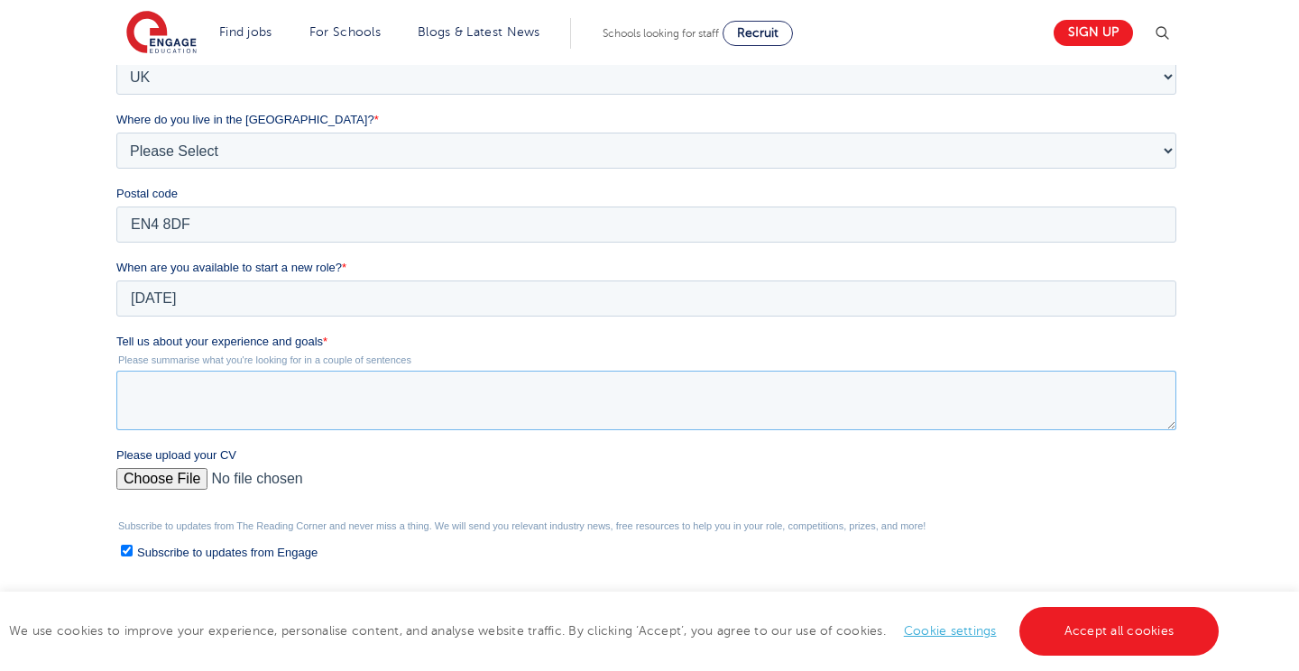
paste textarea "My goal is to support children’s learning and development by creating a positiv…"
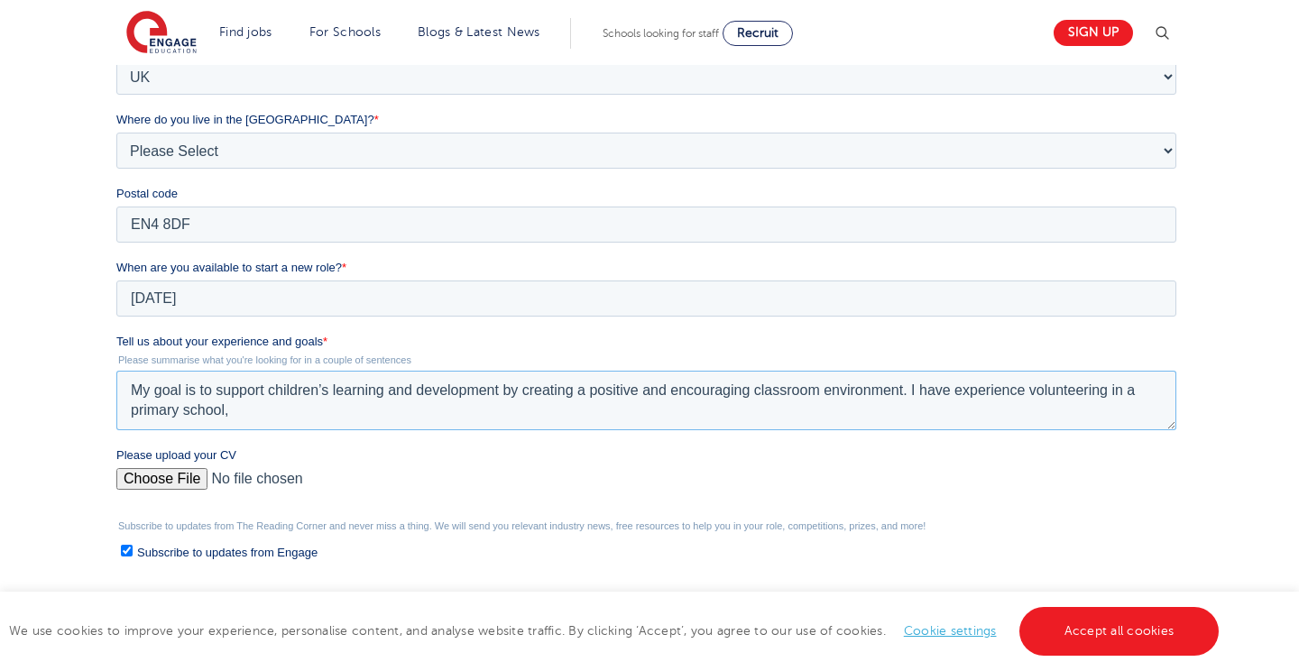
click at [215, 390] on textarea "My goal is to support children’s learning and development by creating a positiv…" at bounding box center [645, 401] width 1060 height 60
drag, startPoint x: 214, startPoint y: 390, endPoint x: 124, endPoint y: 391, distance: 89.3
click at [124, 391] on textarea "My goal is to support children’s learning and development by creating a positiv…" at bounding box center [645, 401] width 1060 height 60
drag, startPoint x: 513, startPoint y: 392, endPoint x: 922, endPoint y: 393, distance: 409.4
click at [922, 393] on textarea "I would like to support children’s learning and development by creating a posit…" at bounding box center [645, 401] width 1060 height 60
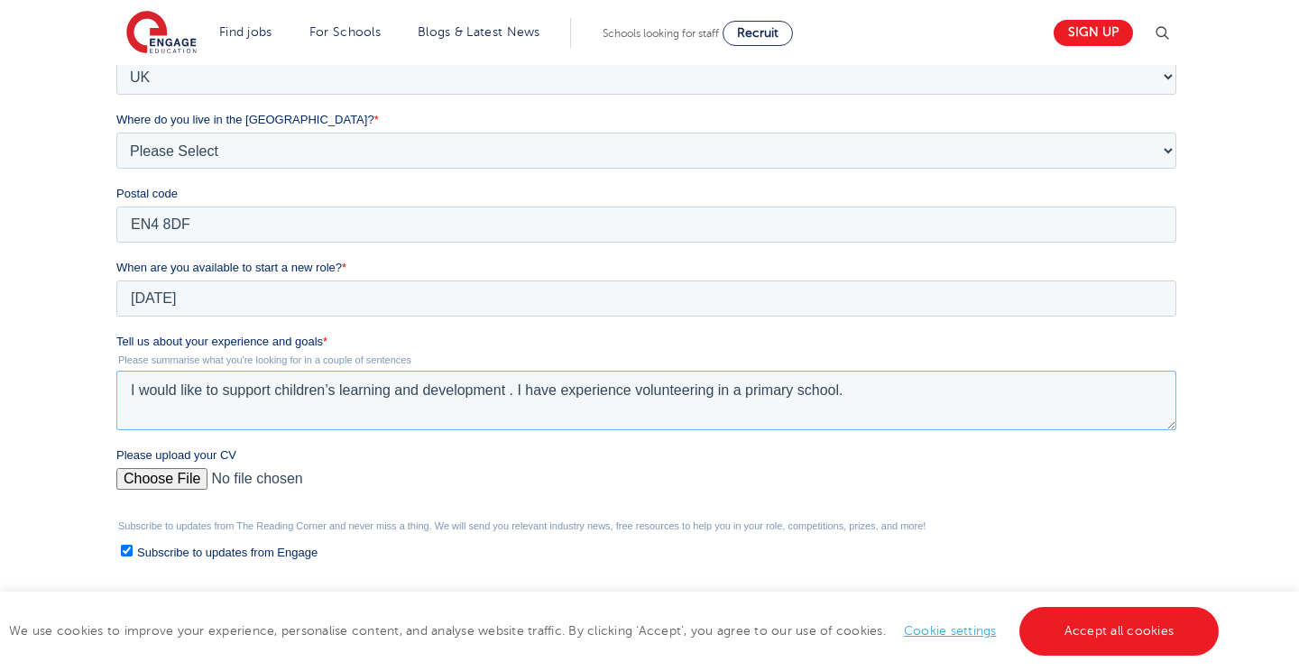
paste textarea "I am eager to continue developing my skills and contribute to pupils’ progress.""
click at [849, 389] on textarea "I would like to support children’s learning and development . I have experience…" at bounding box center [645, 401] width 1060 height 60
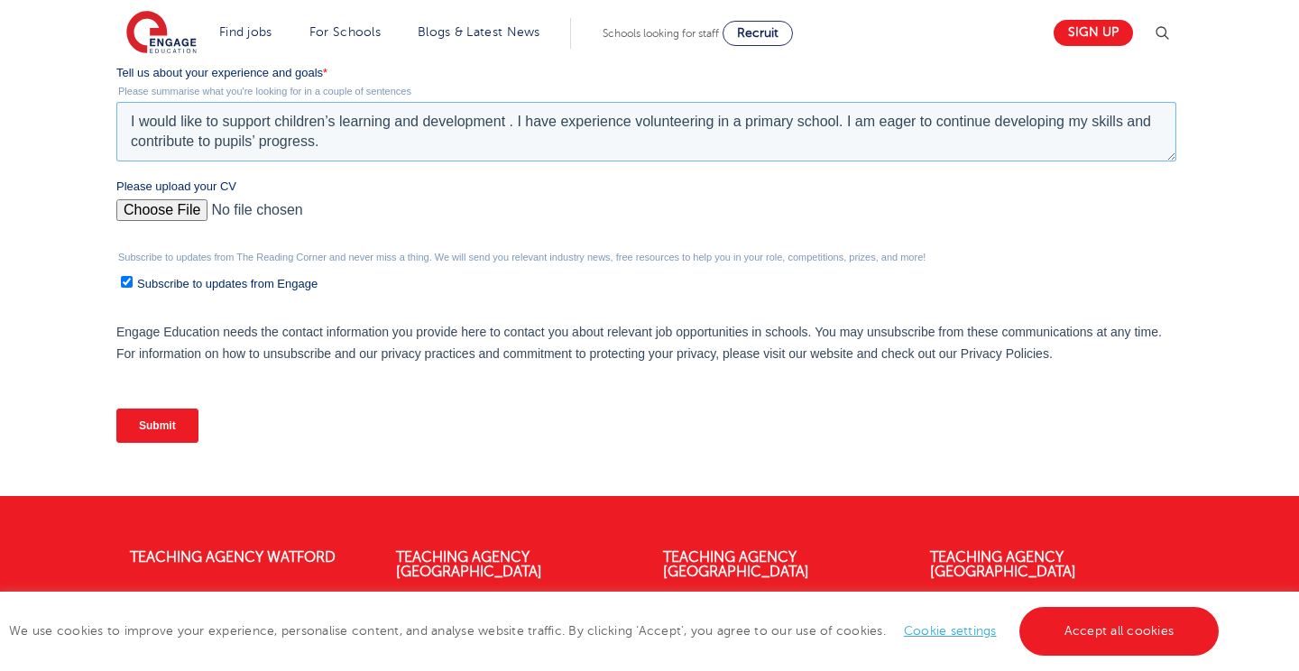
scroll to position [731, 0]
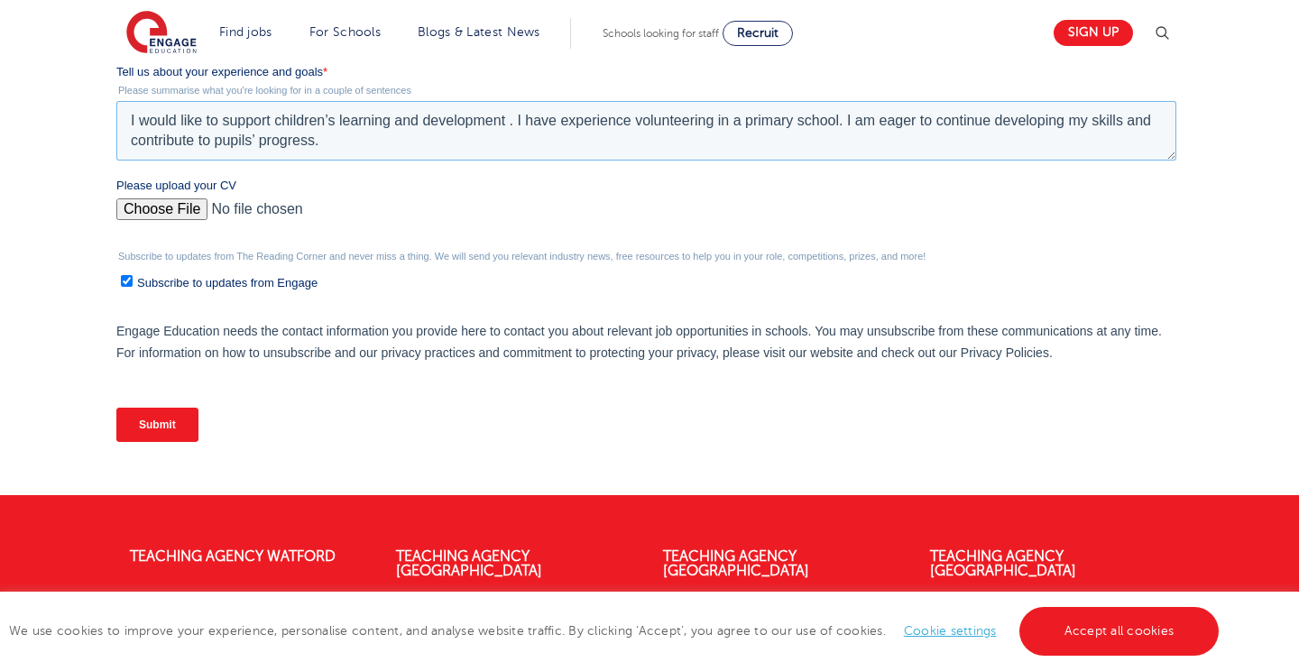
type textarea "I would like to support children’s learning and development . I have experience…"
click at [162, 428] on input "Submit" at bounding box center [156, 425] width 82 height 34
